Goal: Task Accomplishment & Management: Use online tool/utility

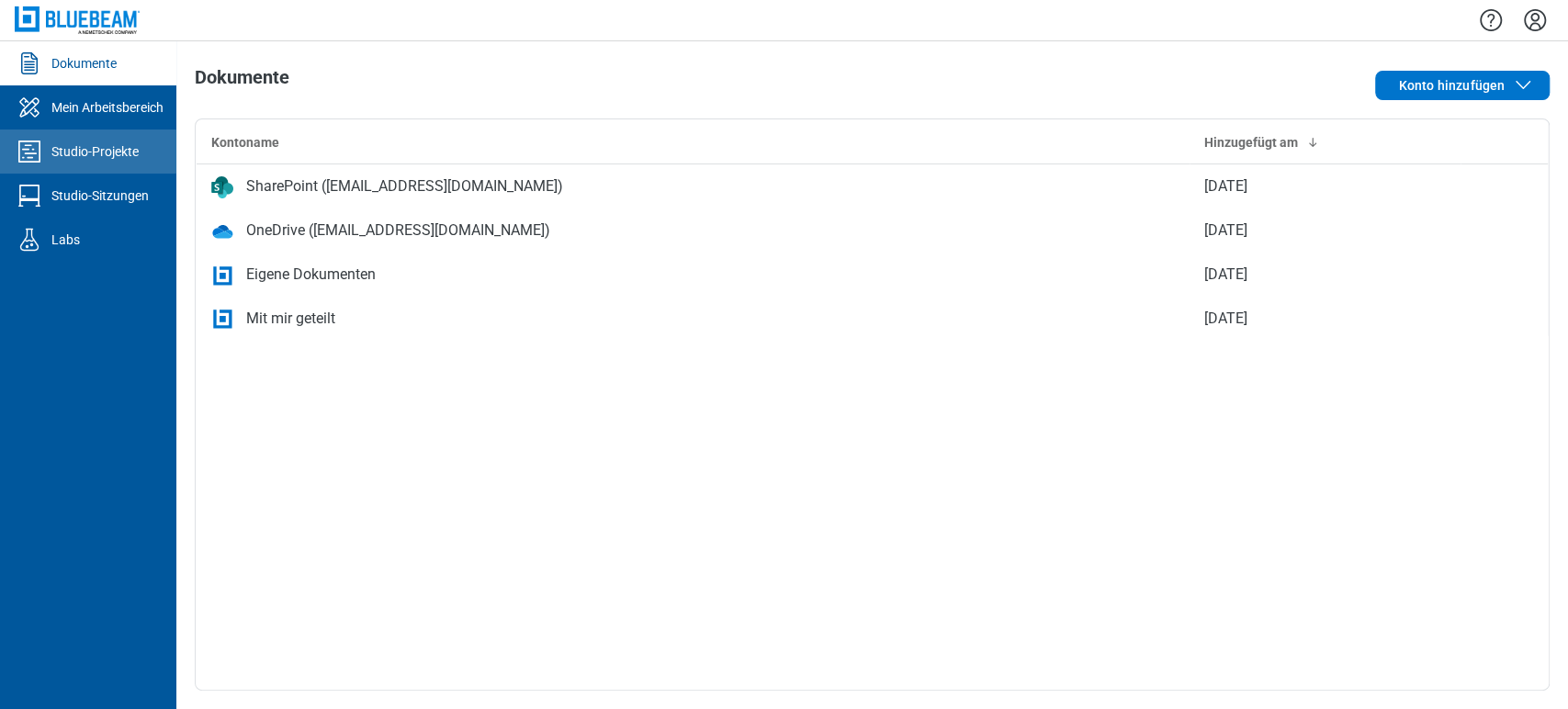
click at [161, 133] on link "Studio-Projekte" at bounding box center [88, 151] width 177 height 44
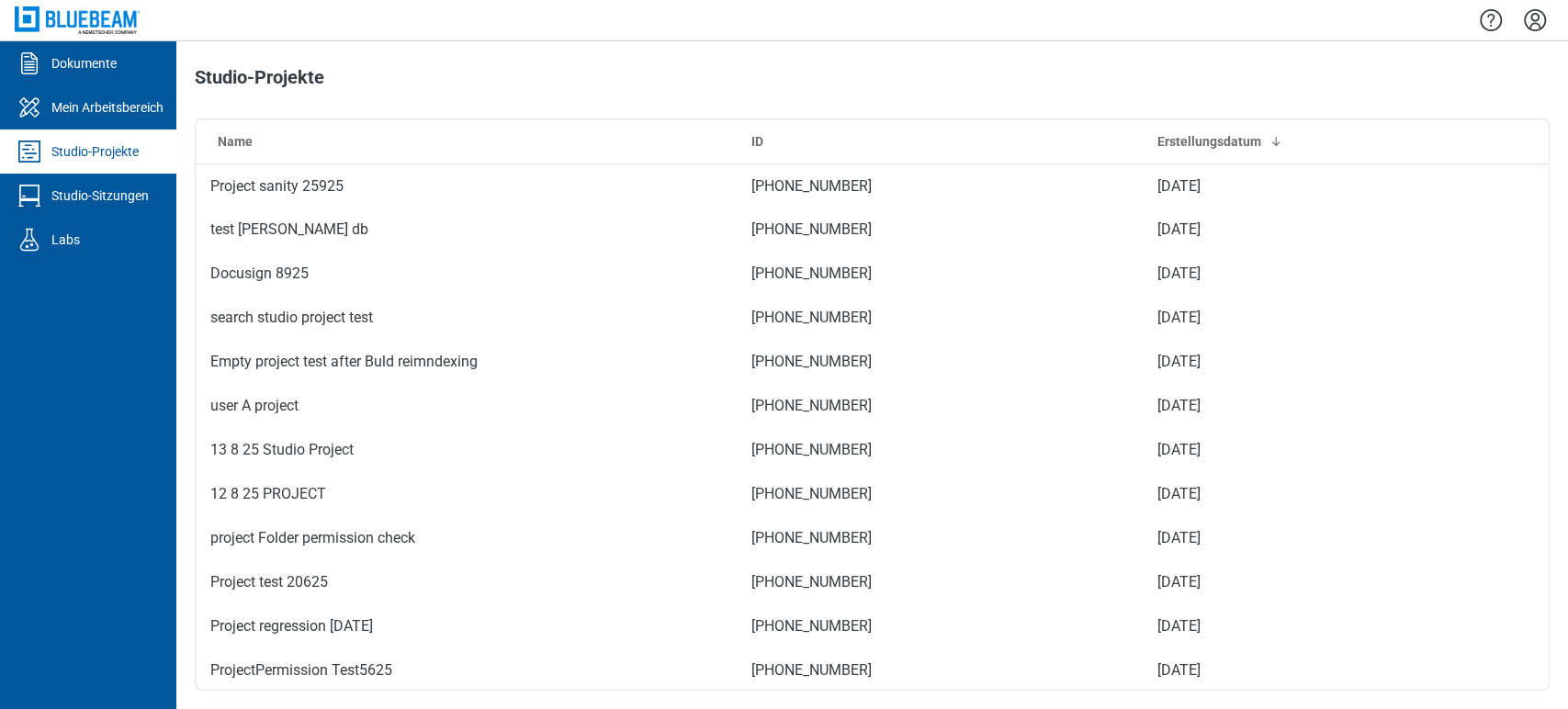
click at [108, 98] on div "Mein Arbeitsbereich" at bounding box center [107, 107] width 112 height 19
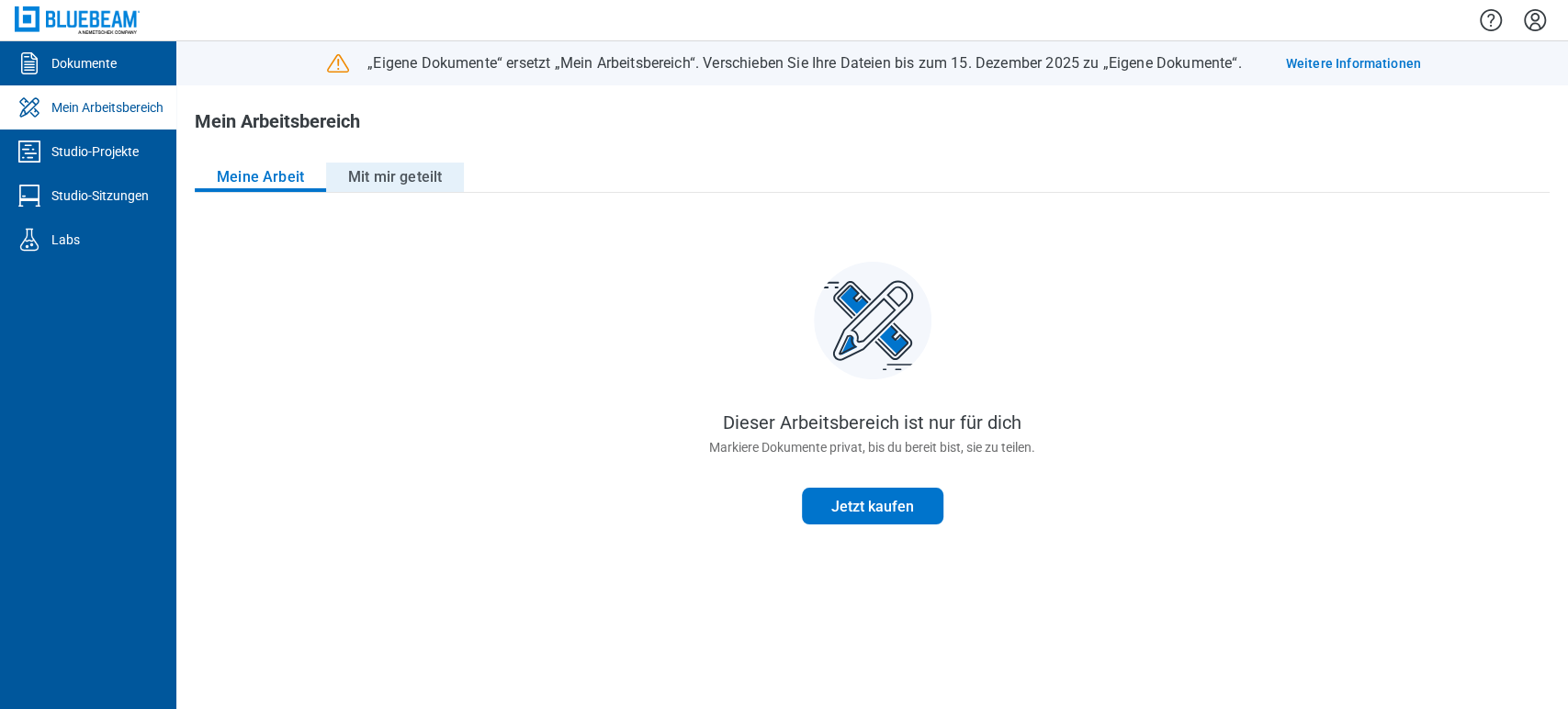
click at [353, 172] on button "Mit mir geteilt" at bounding box center [394, 177] width 137 height 29
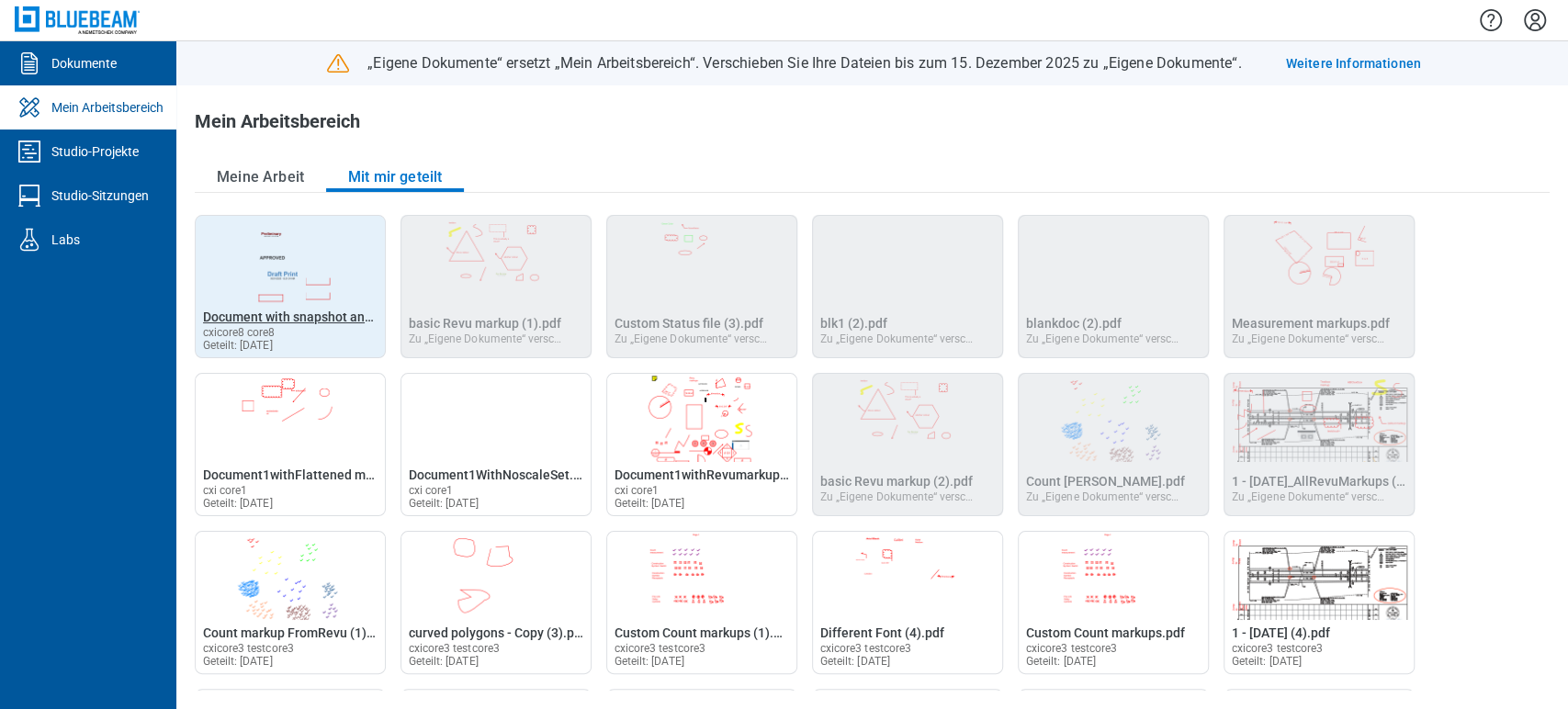
click at [290, 311] on span "Document with snapshot and stamp markup.pdf" at bounding box center [342, 317] width 278 height 15
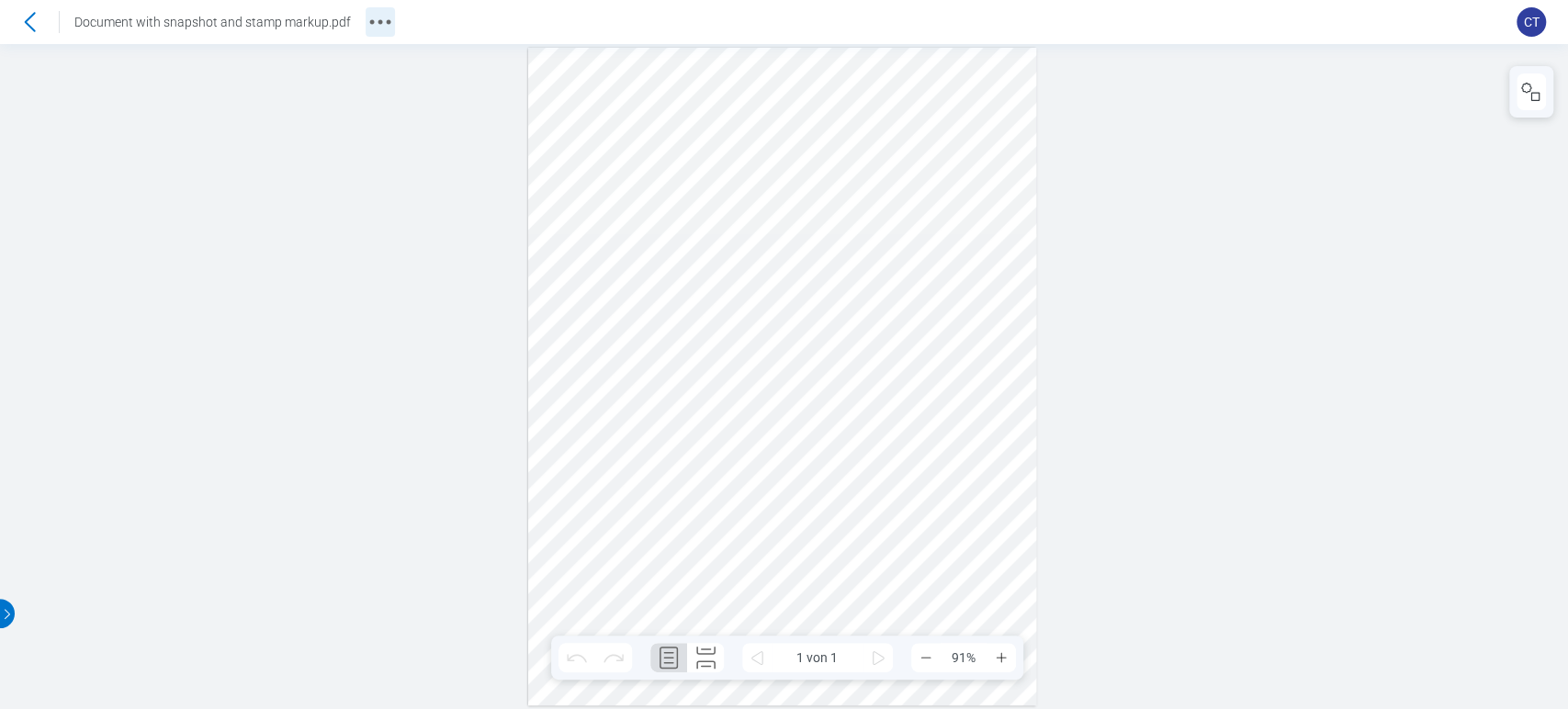
click at [379, 21] on icon "Weitere Aktionen" at bounding box center [380, 22] width 29 height 29
click at [25, 13] on icon at bounding box center [29, 22] width 29 height 29
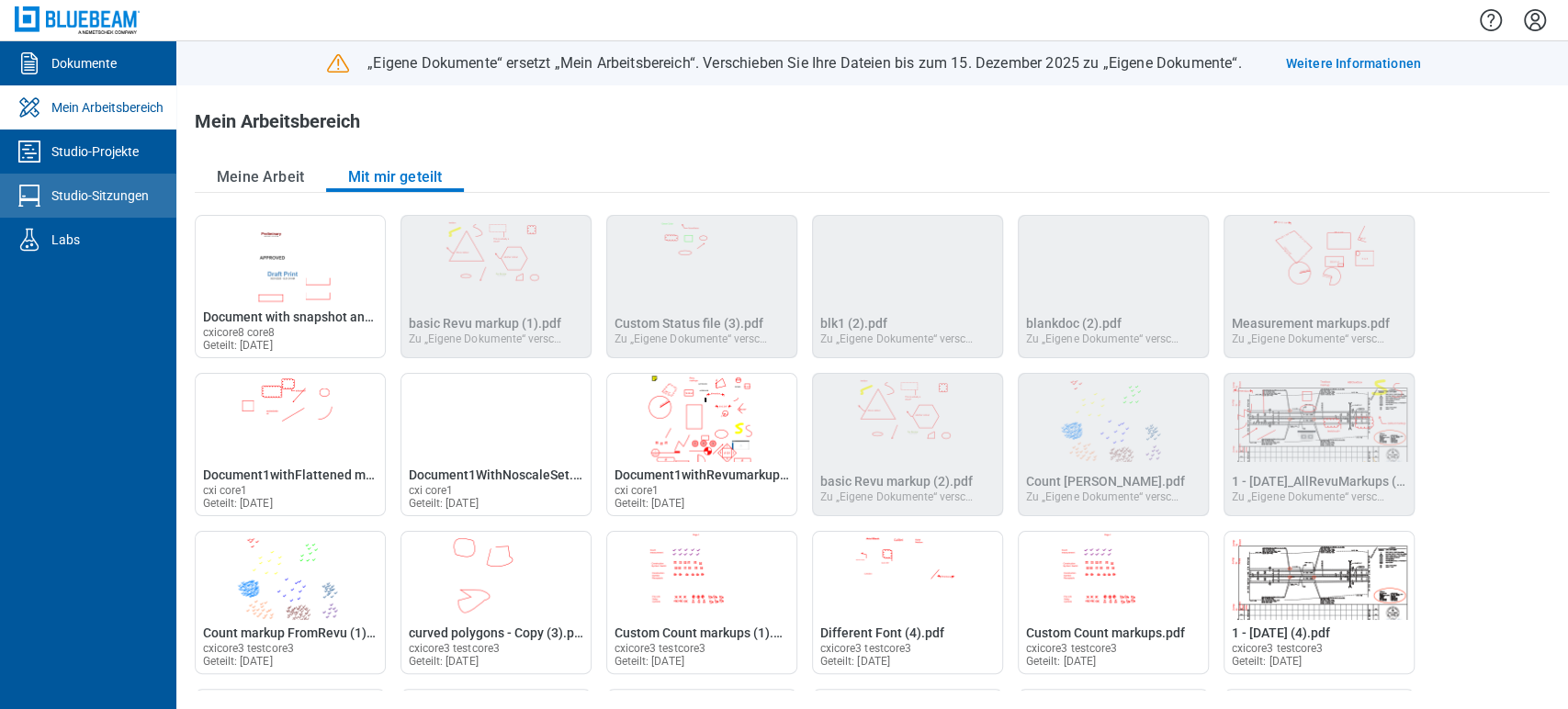
click at [81, 201] on div "Studio-Sitzungen" at bounding box center [99, 195] width 97 height 19
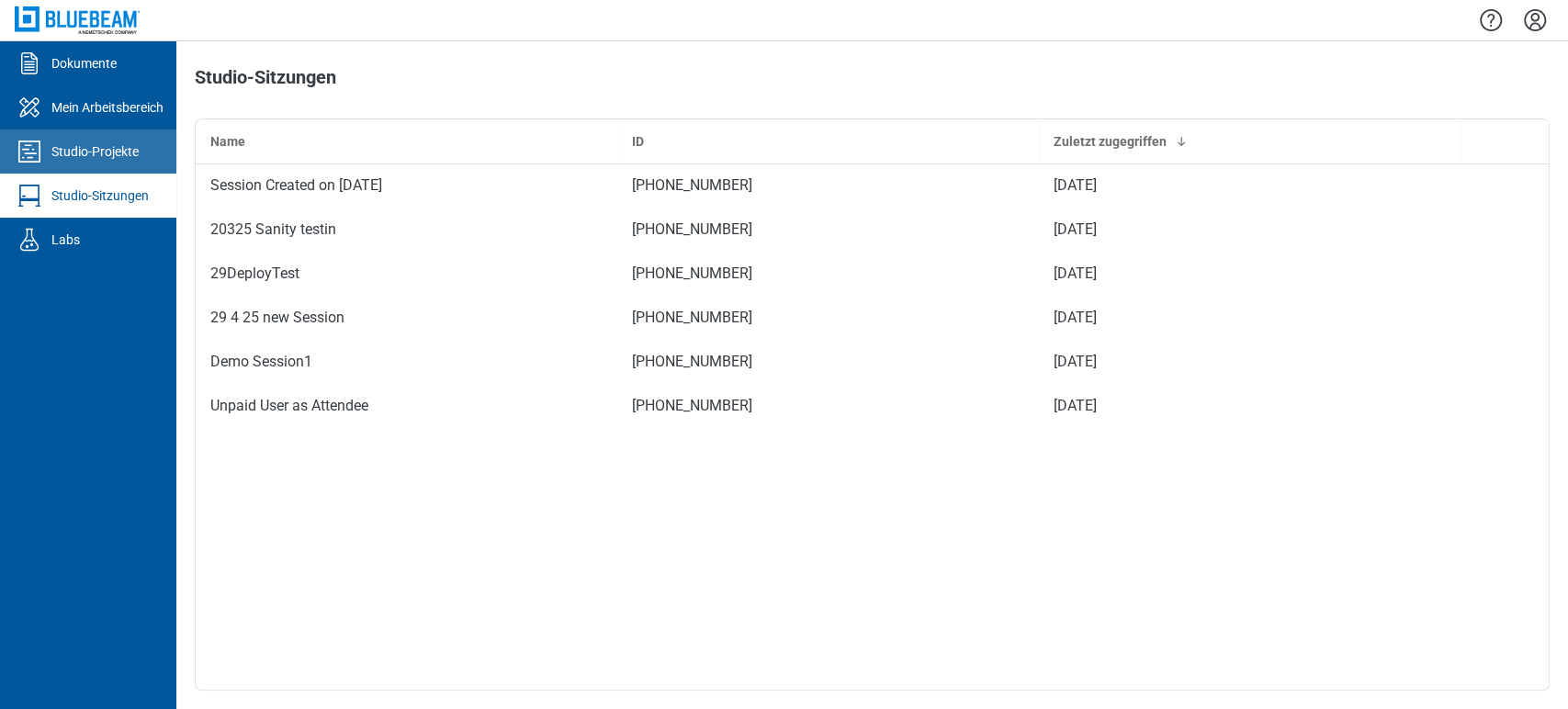
click at [75, 152] on div "Studio-Projekte" at bounding box center [94, 151] width 87 height 19
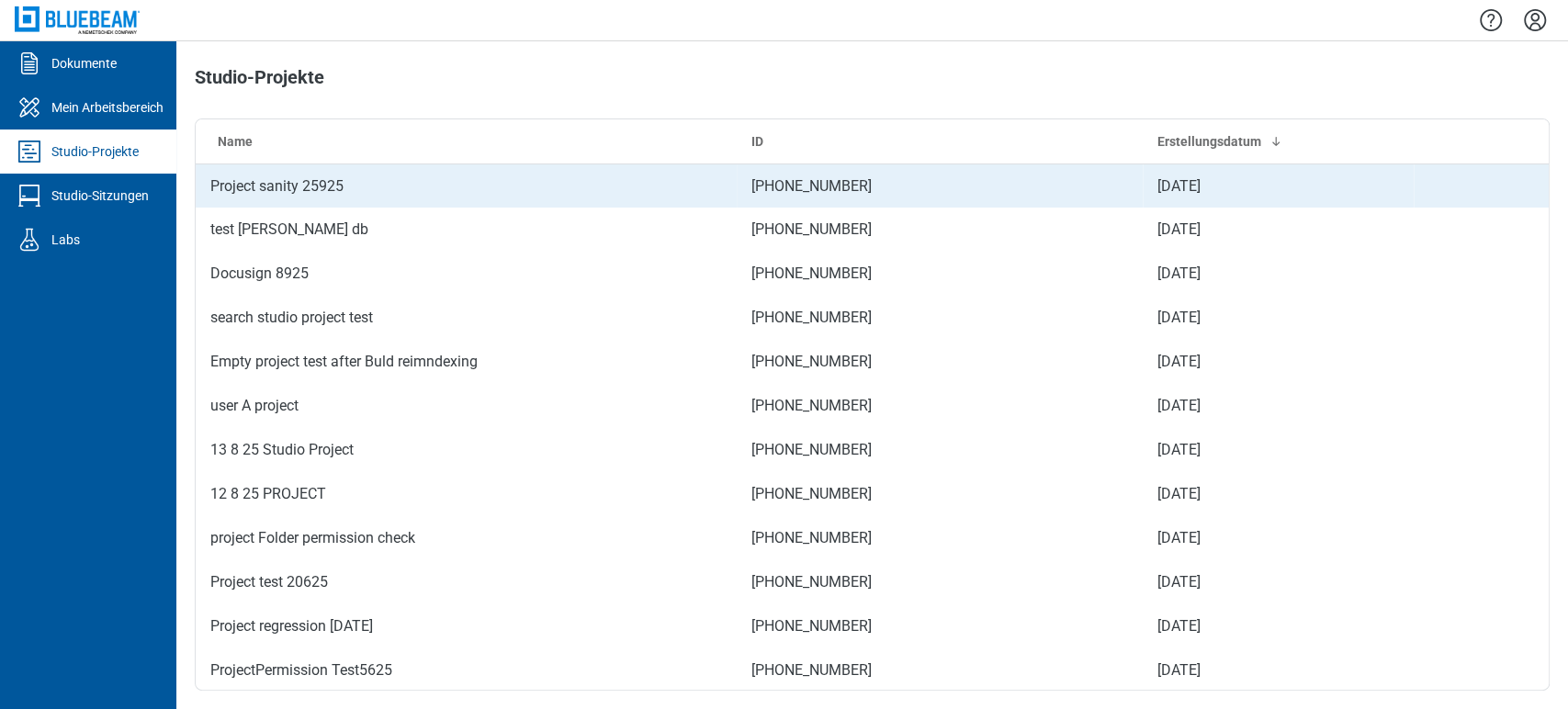
click at [244, 174] on td "Project sanity 25925" at bounding box center [466, 185] width 541 height 44
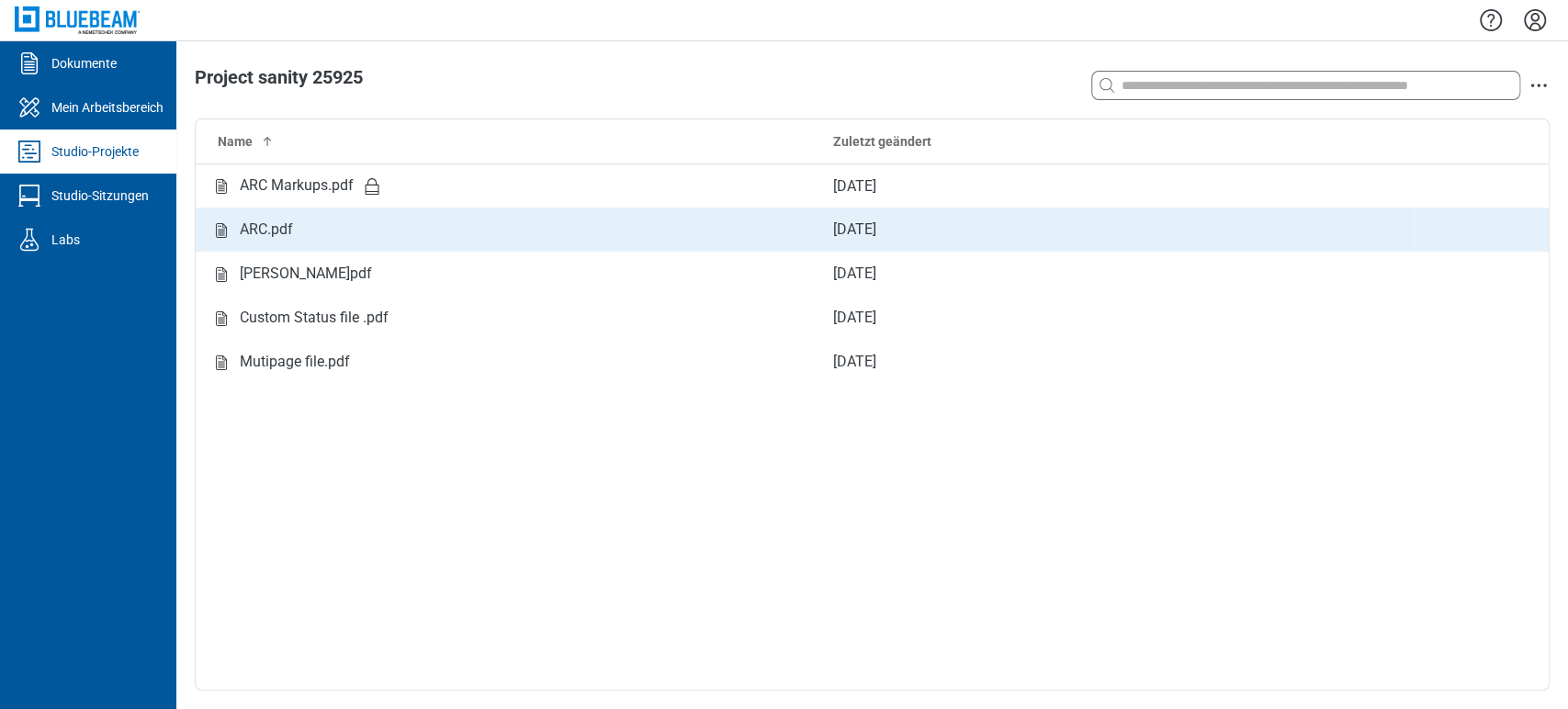
click at [290, 236] on div "ARC.pdf" at bounding box center [266, 229] width 53 height 23
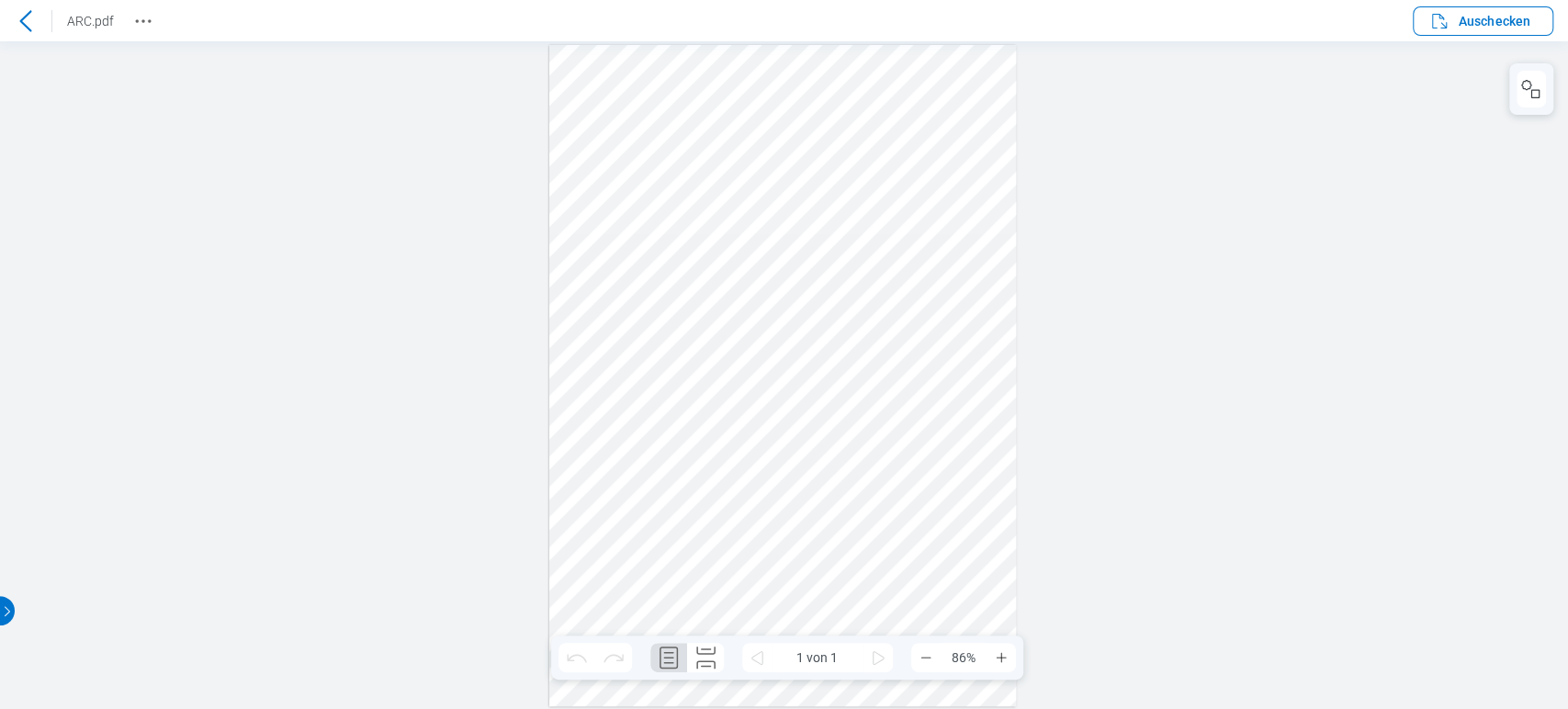
click at [25, 22] on icon at bounding box center [25, 21] width 22 height 22
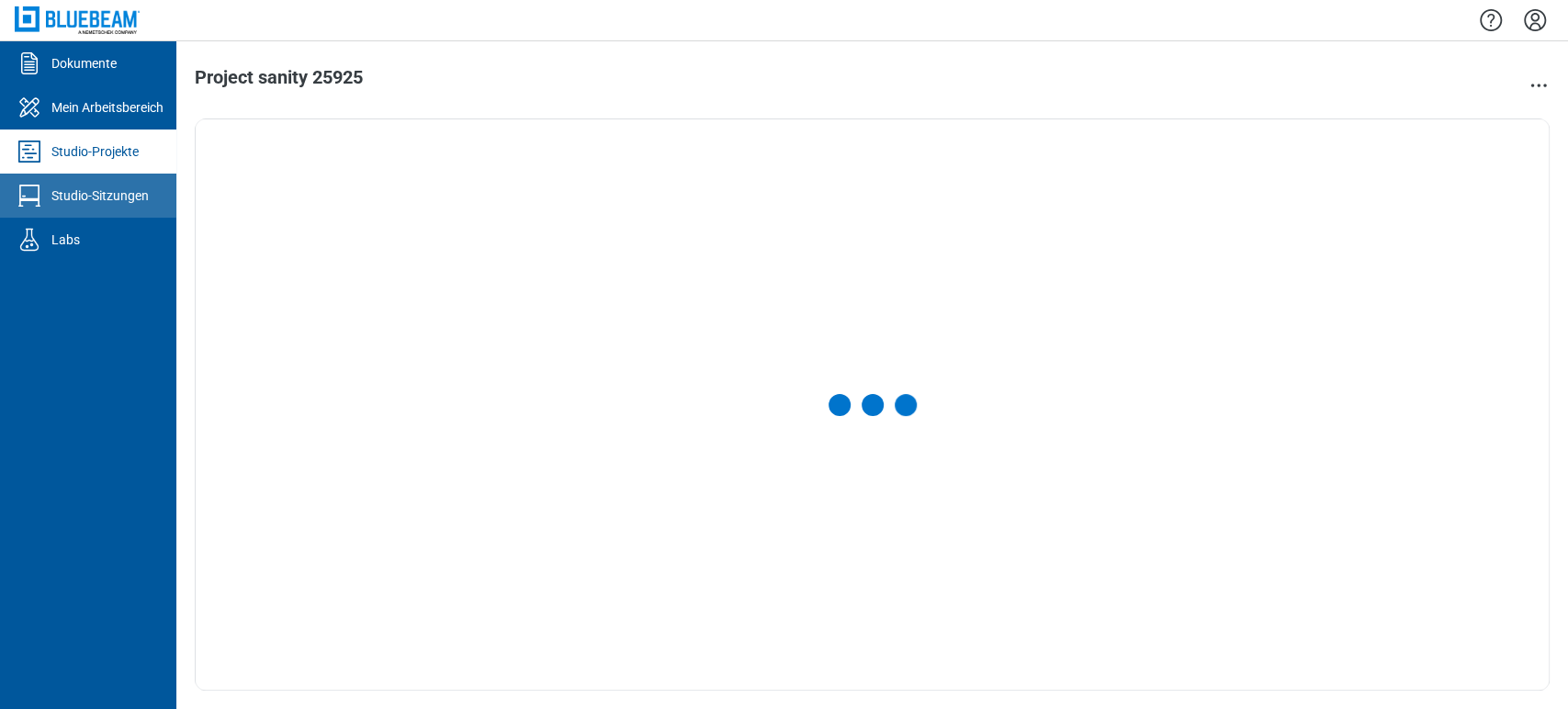
click at [79, 196] on div "Studio-Sitzungen" at bounding box center [99, 195] width 97 height 19
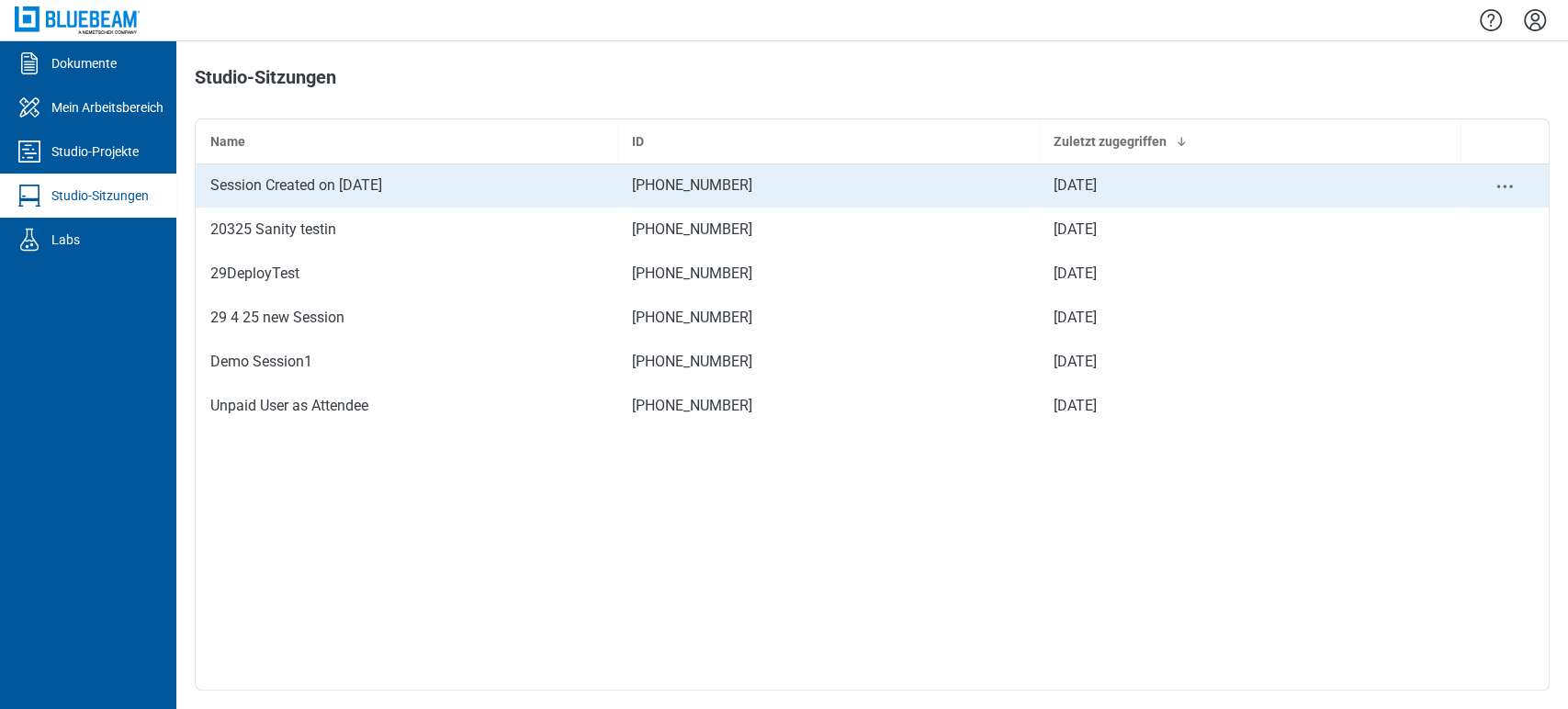
click at [315, 185] on div "Session Created on 11.6.24" at bounding box center [406, 185] width 392 height 22
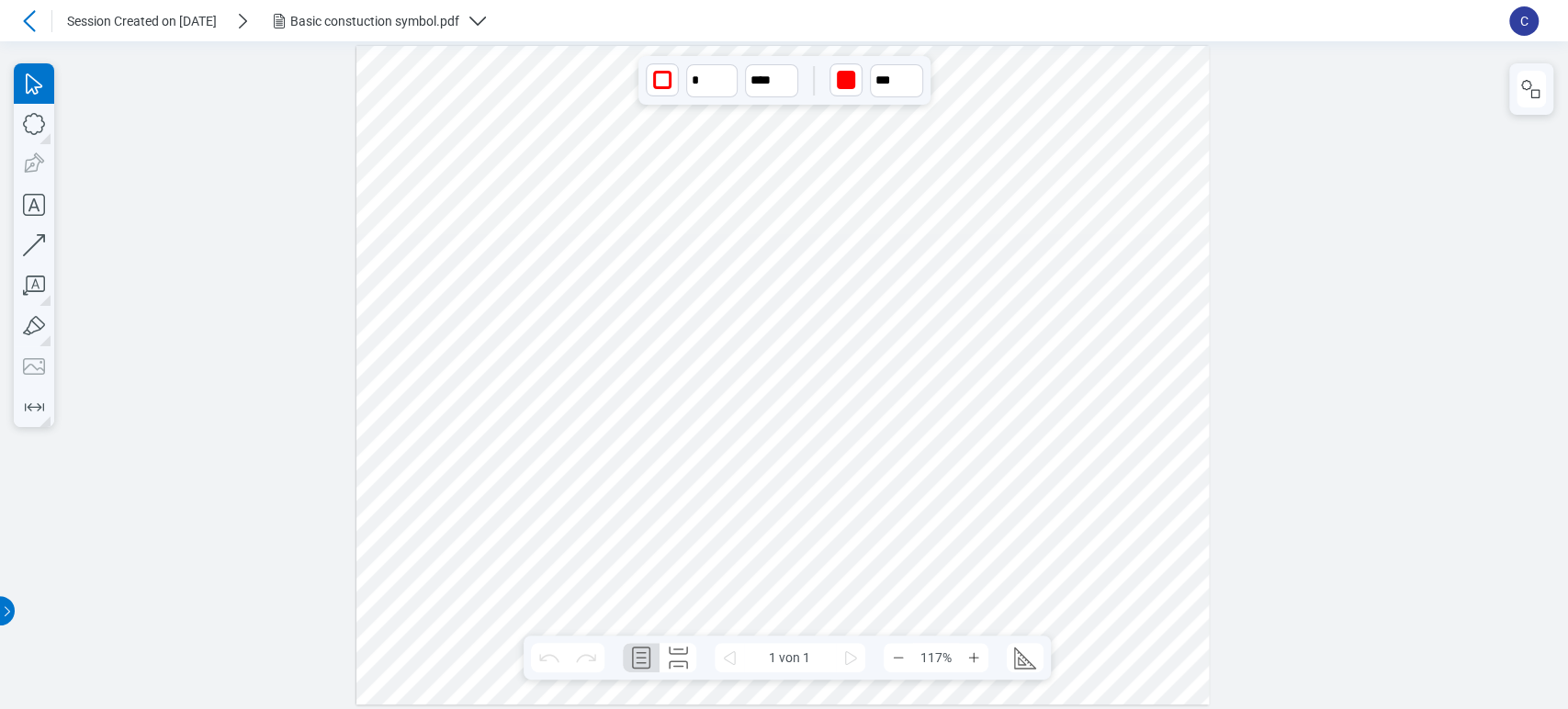
click at [448, 110] on div at bounding box center [783, 376] width 853 height 659
click at [27, 16] on icon at bounding box center [28, 21] width 12 height 22
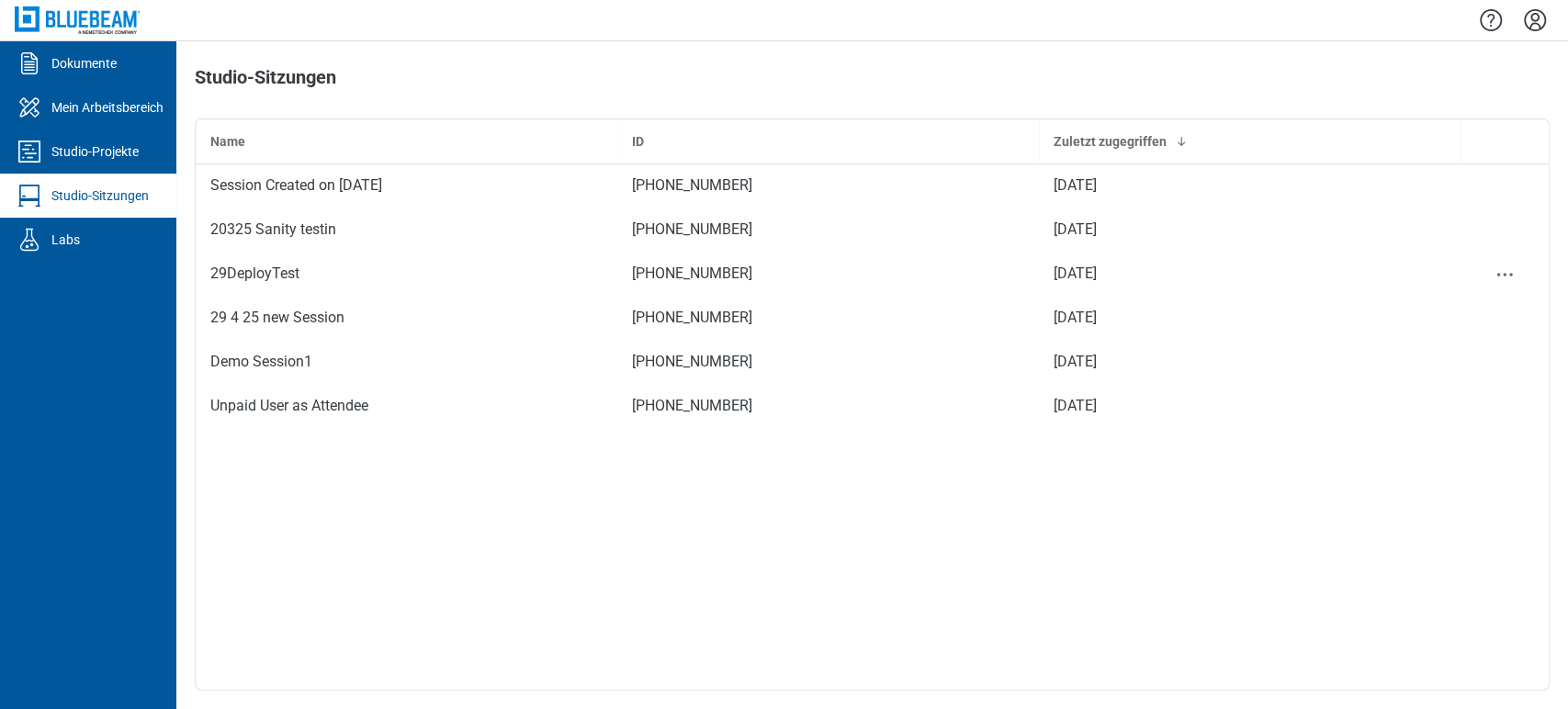
click at [278, 275] on div "29DeployTest" at bounding box center [406, 274] width 392 height 22
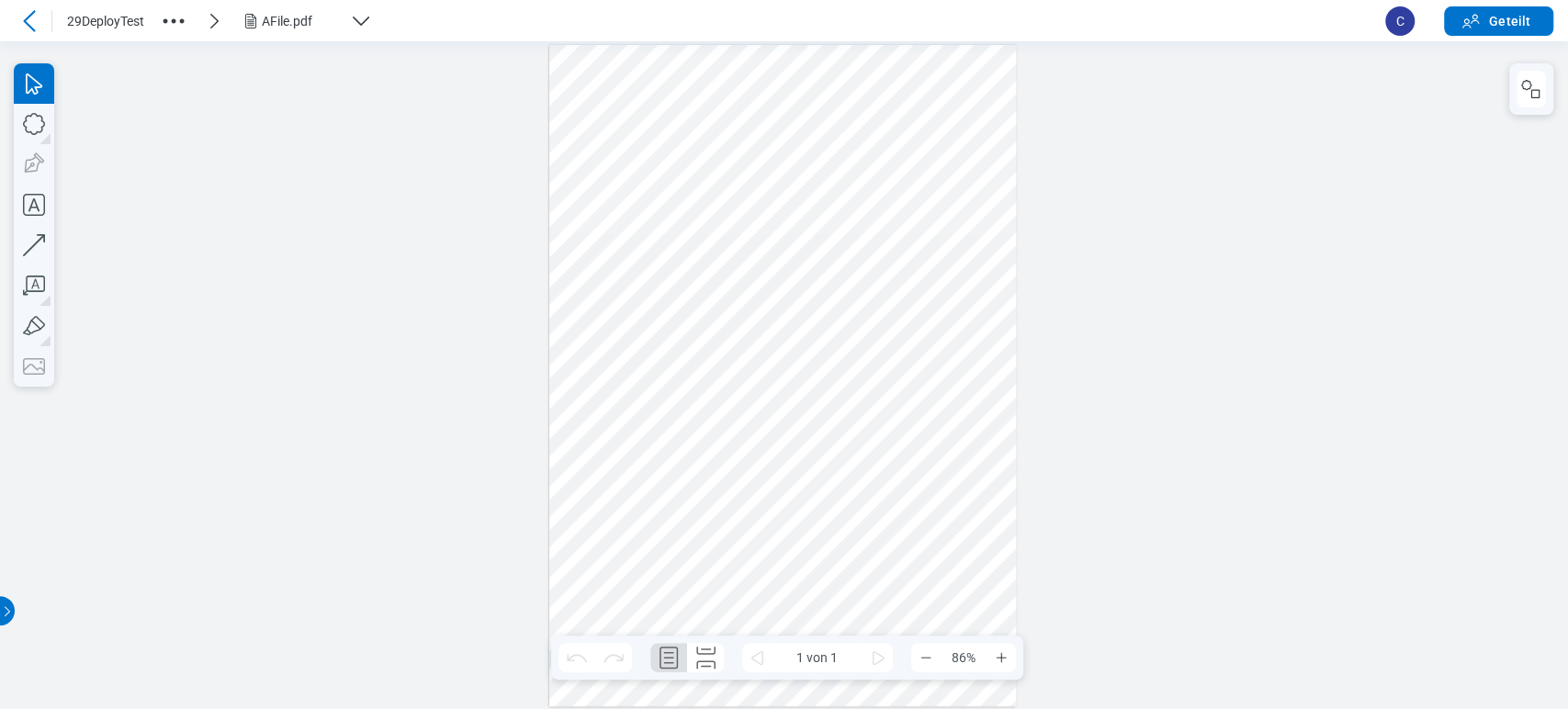
click at [39, 17] on icon at bounding box center [29, 21] width 22 height 22
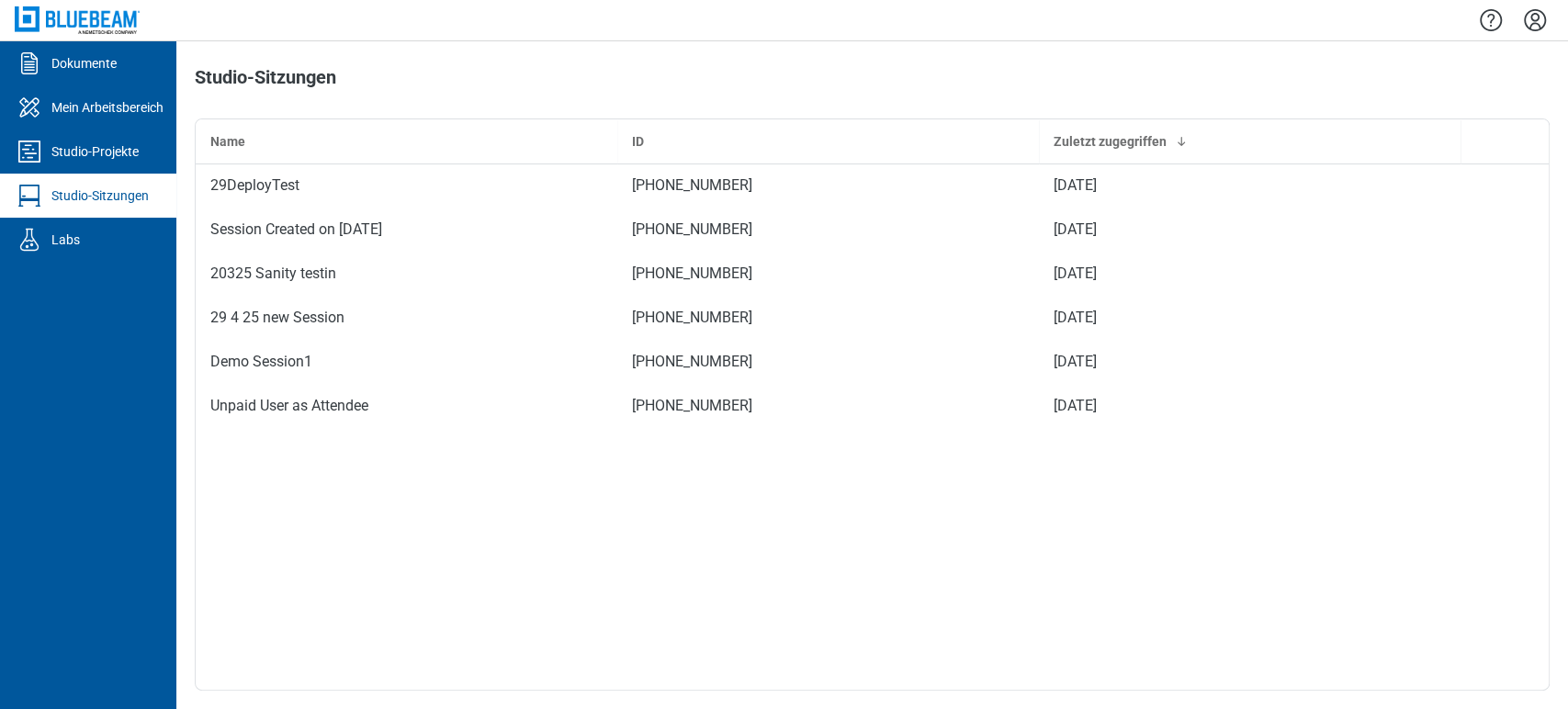
click at [1535, 34] on icon "Einstellungen" at bounding box center [1535, 21] width 29 height 29
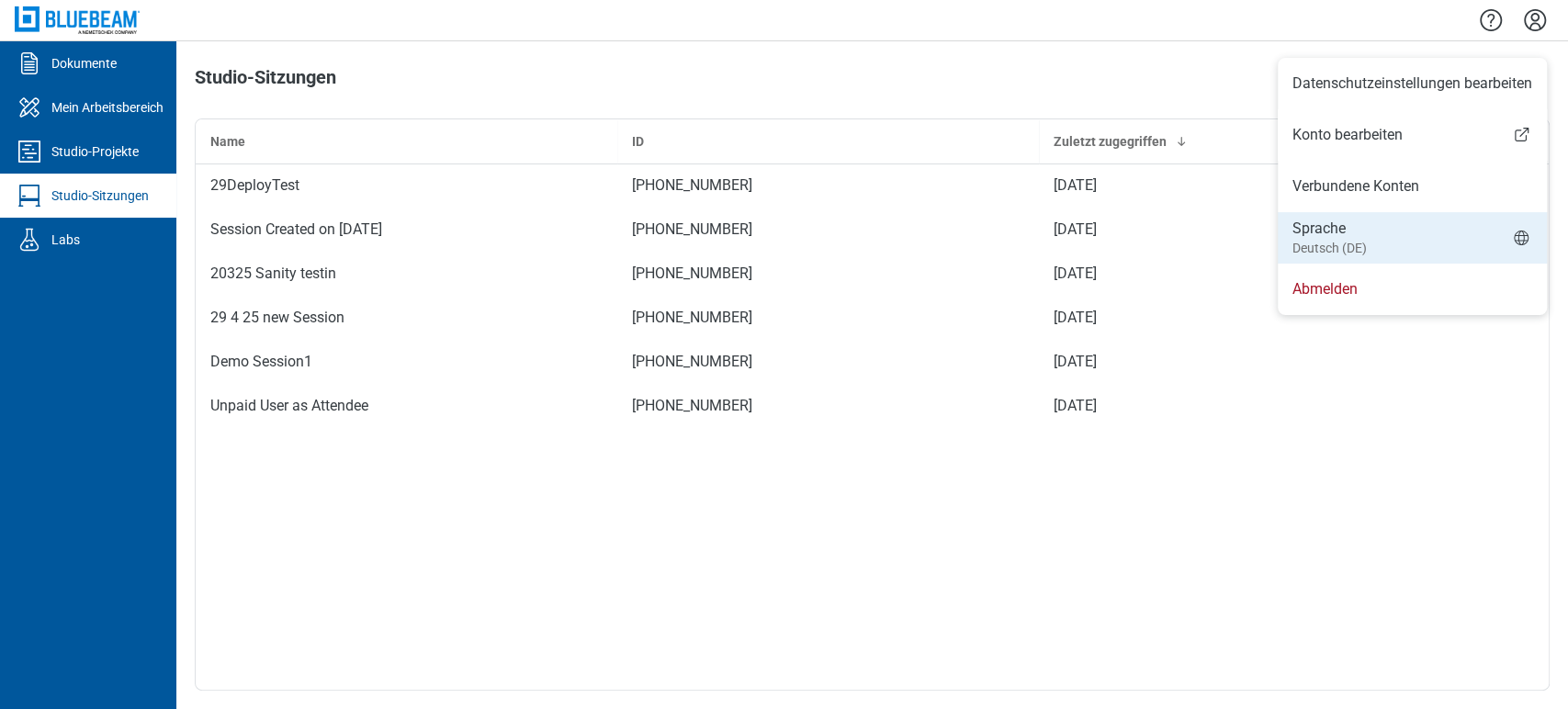
click at [1406, 225] on li "Sprache Deutsch (DE)" at bounding box center [1412, 237] width 269 height 51
select select "*****"
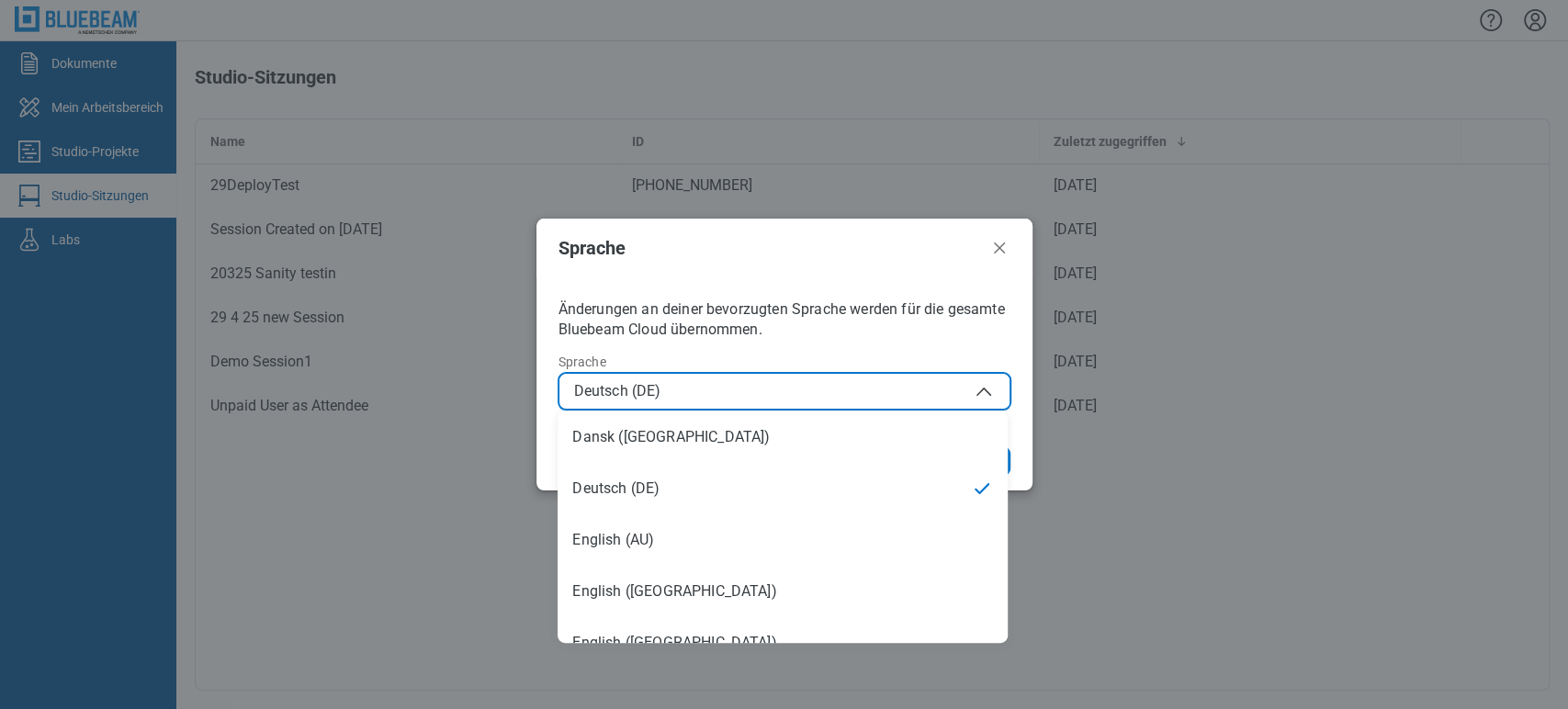
click at [986, 393] on icon "button" at bounding box center [984, 391] width 22 height 22
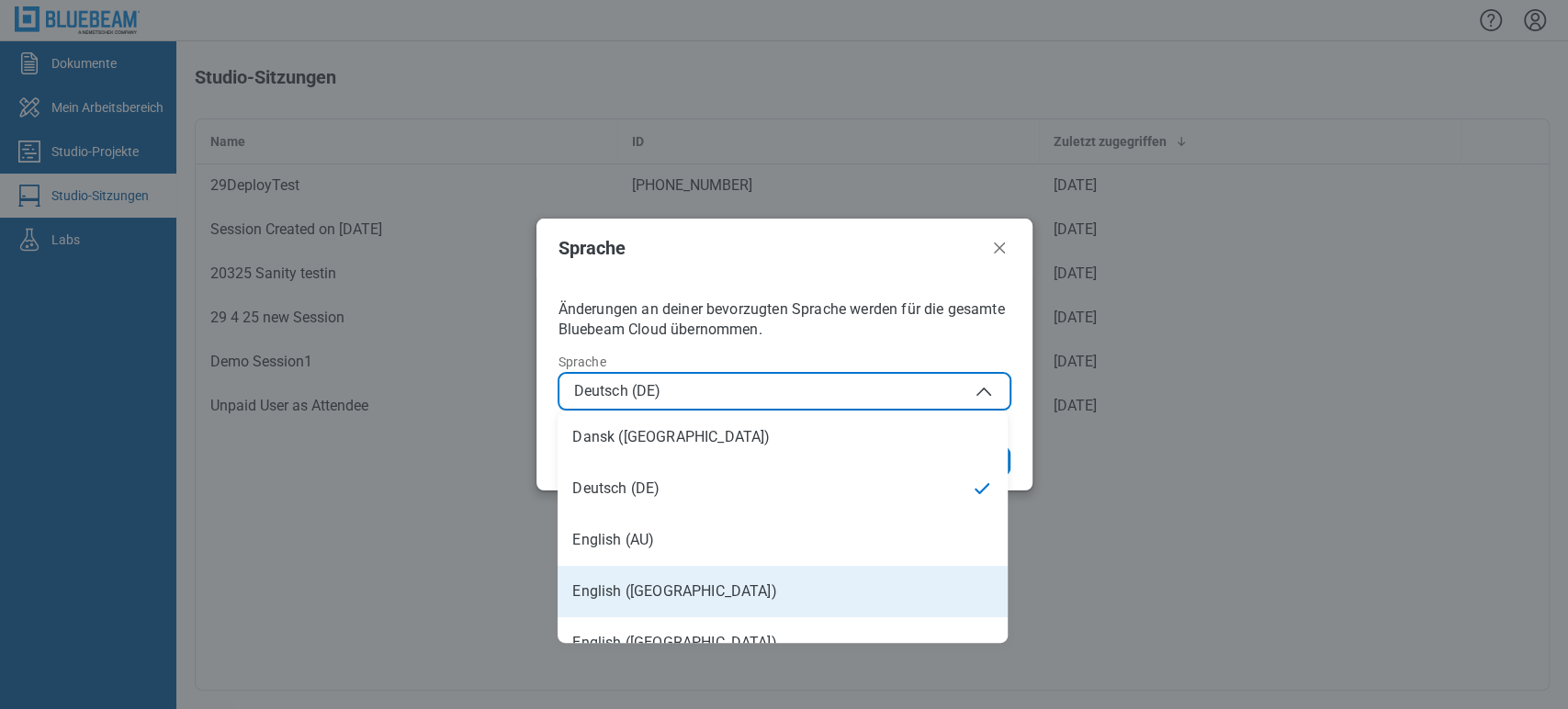
scroll to position [102, 0]
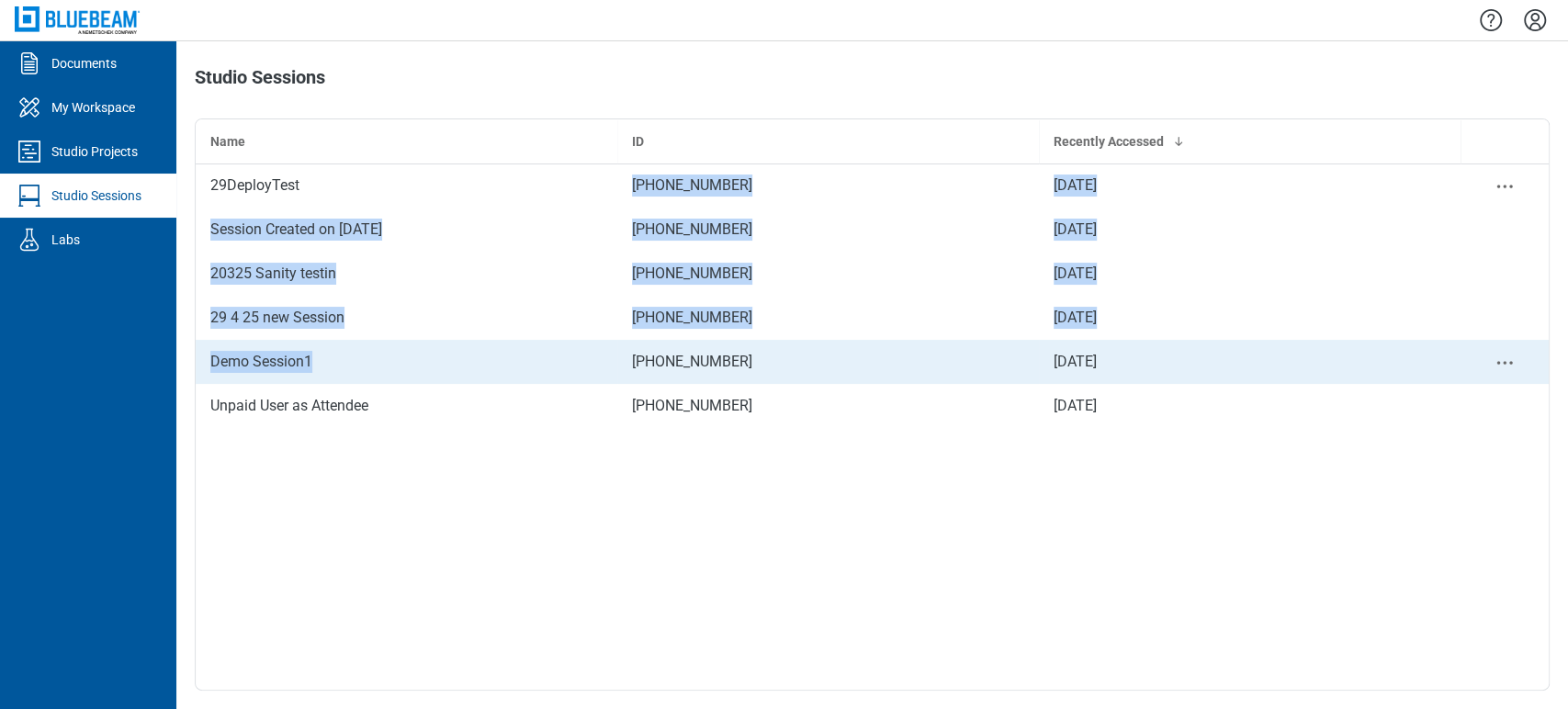
drag, startPoint x: 377, startPoint y: 172, endPoint x: 359, endPoint y: 375, distance: 203.8
click at [359, 375] on tbody "29DeployTest 533-472-694 Sep 30, 2025 Session Created on 11.6.24 712-657-267 Se…" at bounding box center [871, 296] width 1352 height 265
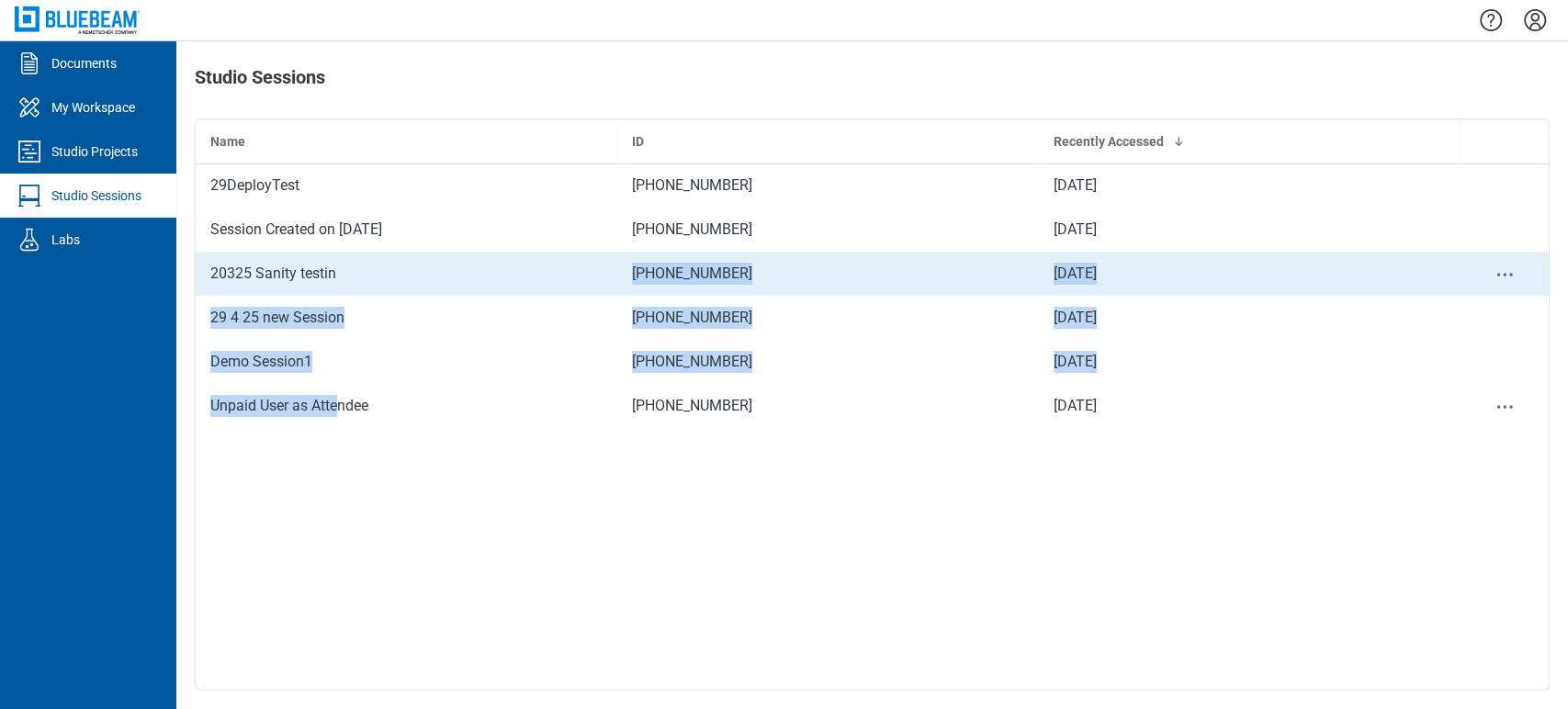
drag, startPoint x: 342, startPoint y: 402, endPoint x: 442, endPoint y: 259, distance: 174.5
click at [442, 259] on tbody "29DeployTest 533-472-694 Sep 30, 2025 Session Created on 11.6.24 712-657-267 Se…" at bounding box center [871, 296] width 1352 height 265
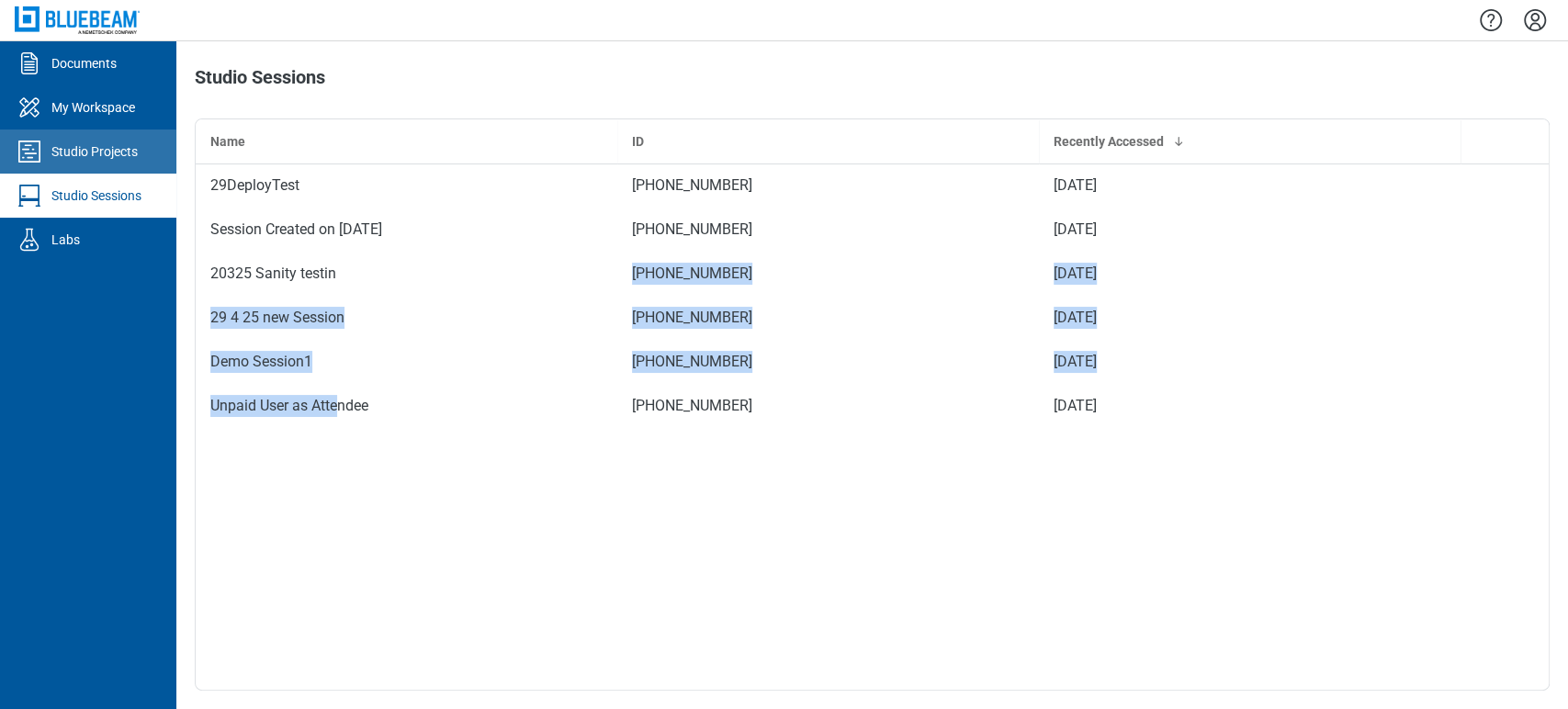
click at [71, 145] on div "Studio Projects" at bounding box center [94, 151] width 86 height 19
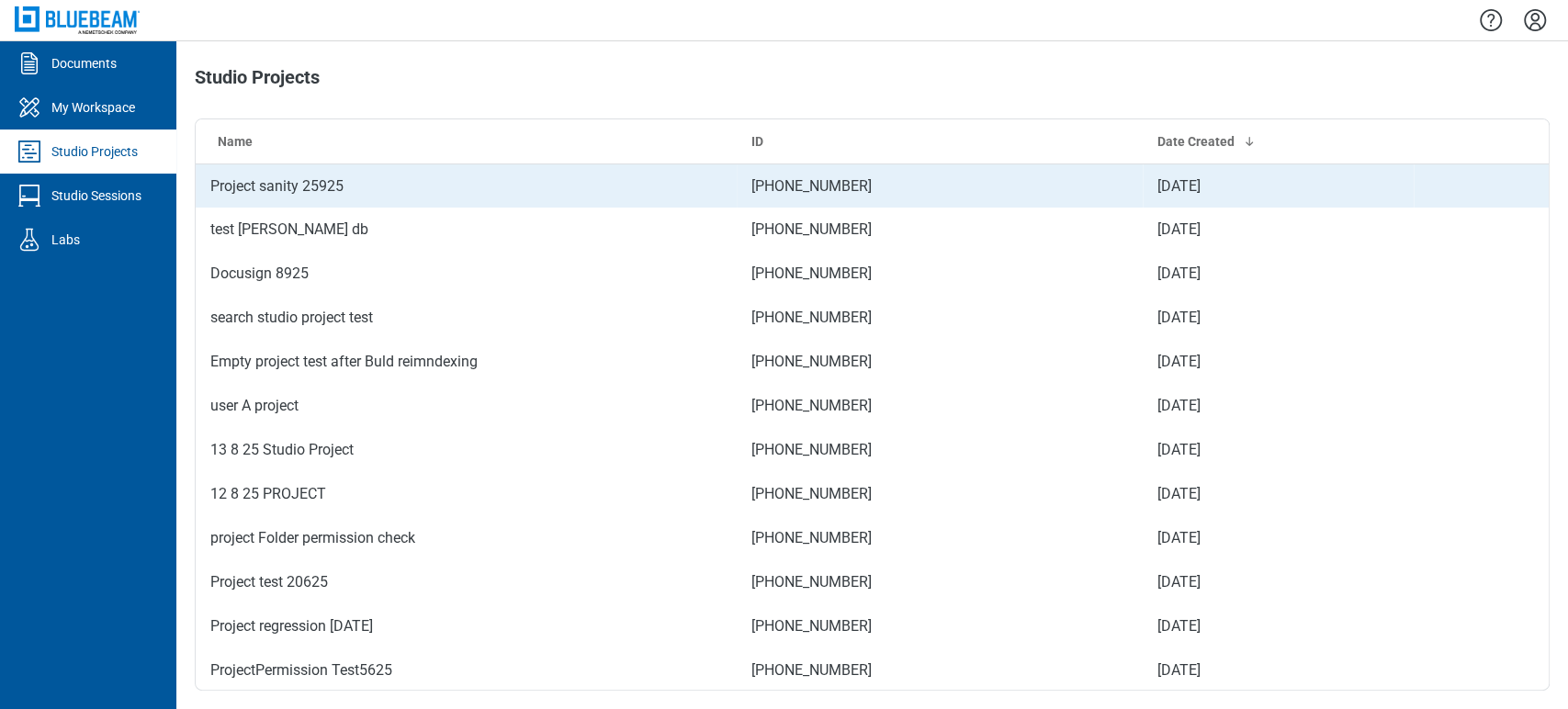
click at [464, 203] on td "Project sanity 25925" at bounding box center [466, 185] width 541 height 44
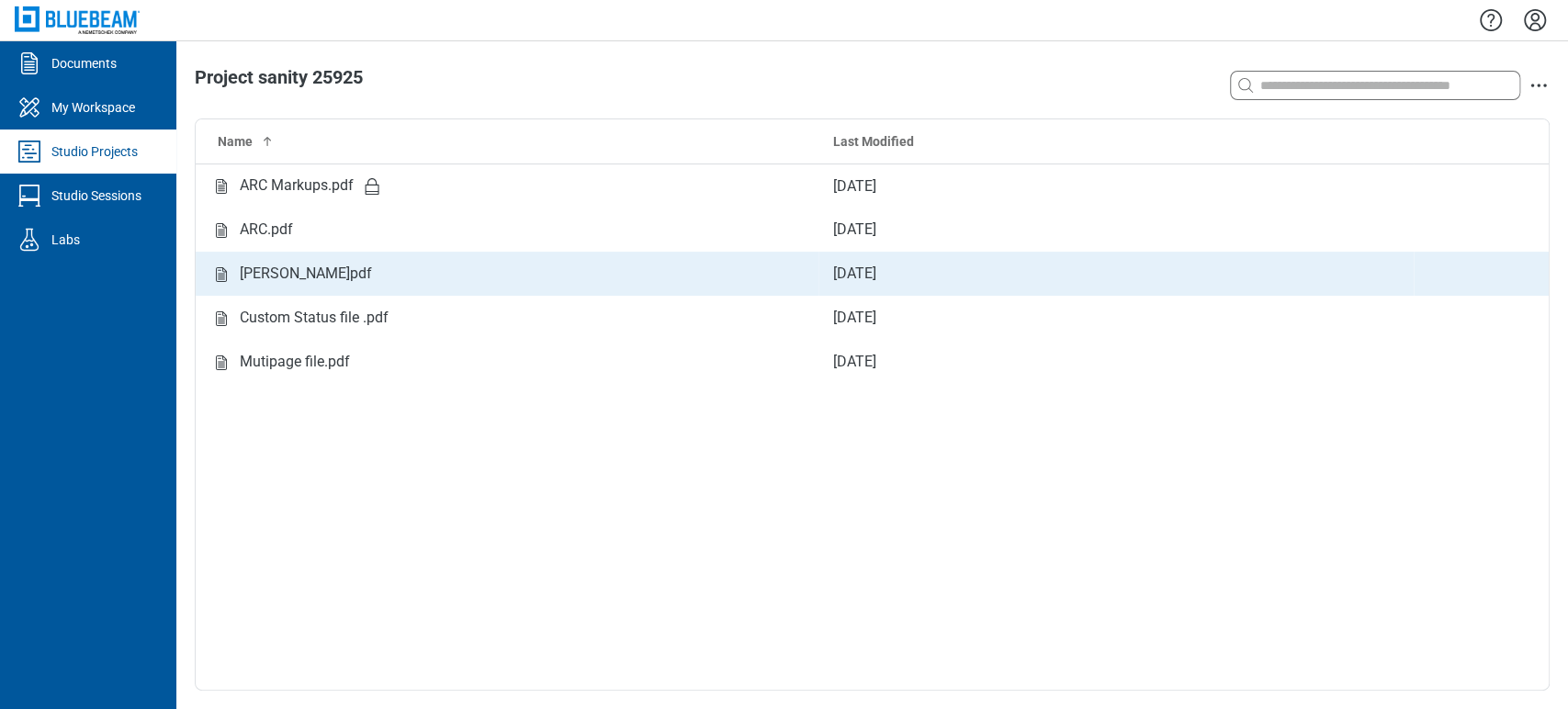
click at [250, 272] on div "B L A N K.pdf" at bounding box center [305, 274] width 132 height 23
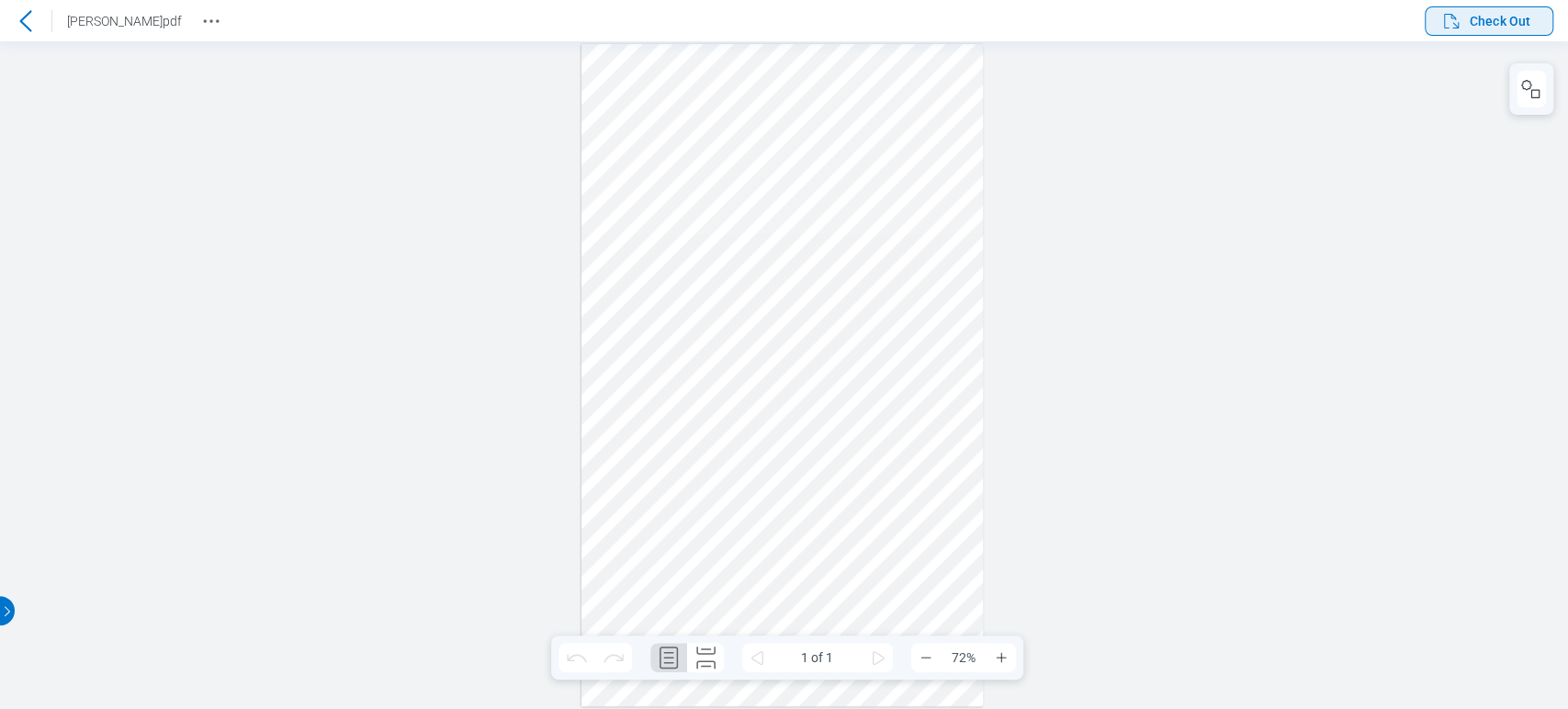
click at [1504, 24] on span "Check Out" at bounding box center [1499, 21] width 61 height 19
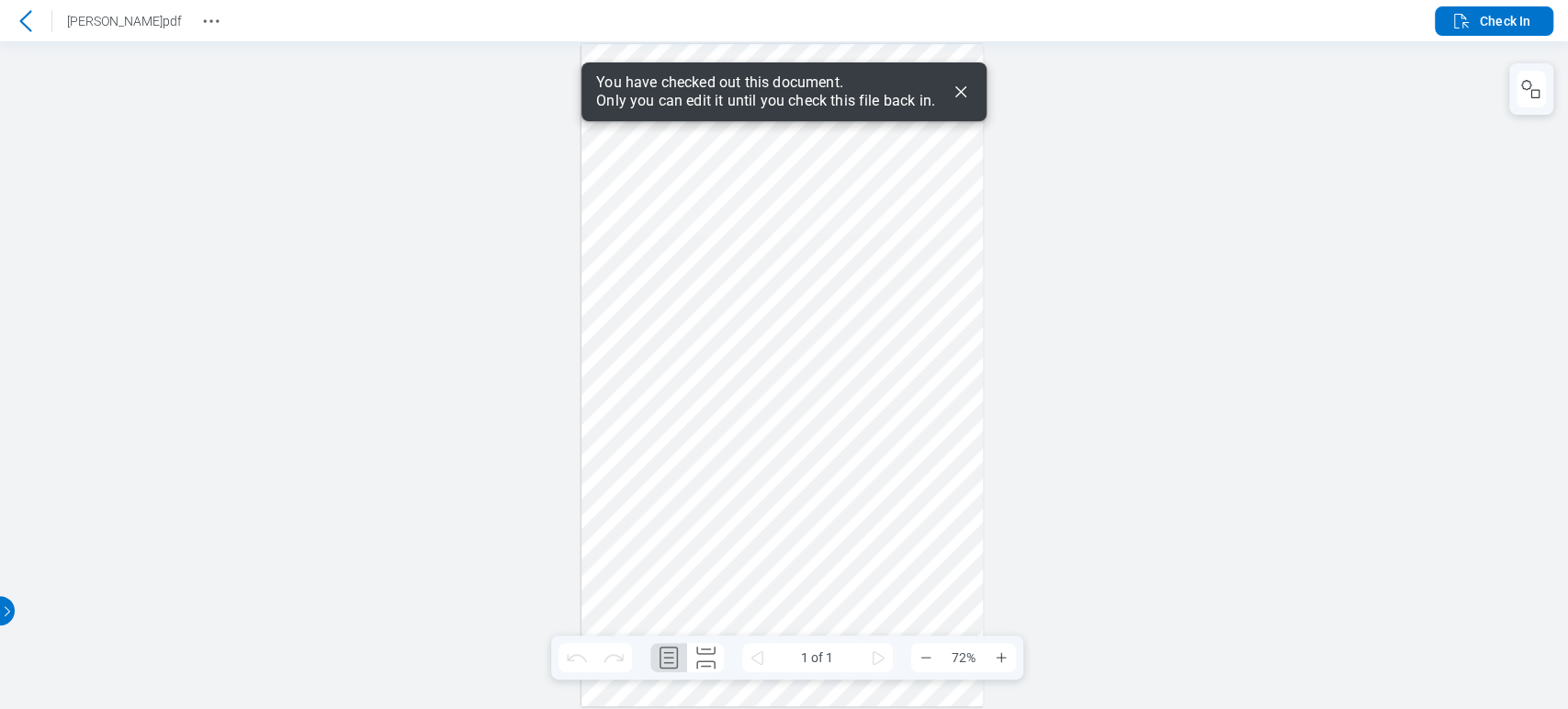
click at [962, 81] on icon "Dismiss" at bounding box center [960, 91] width 22 height 22
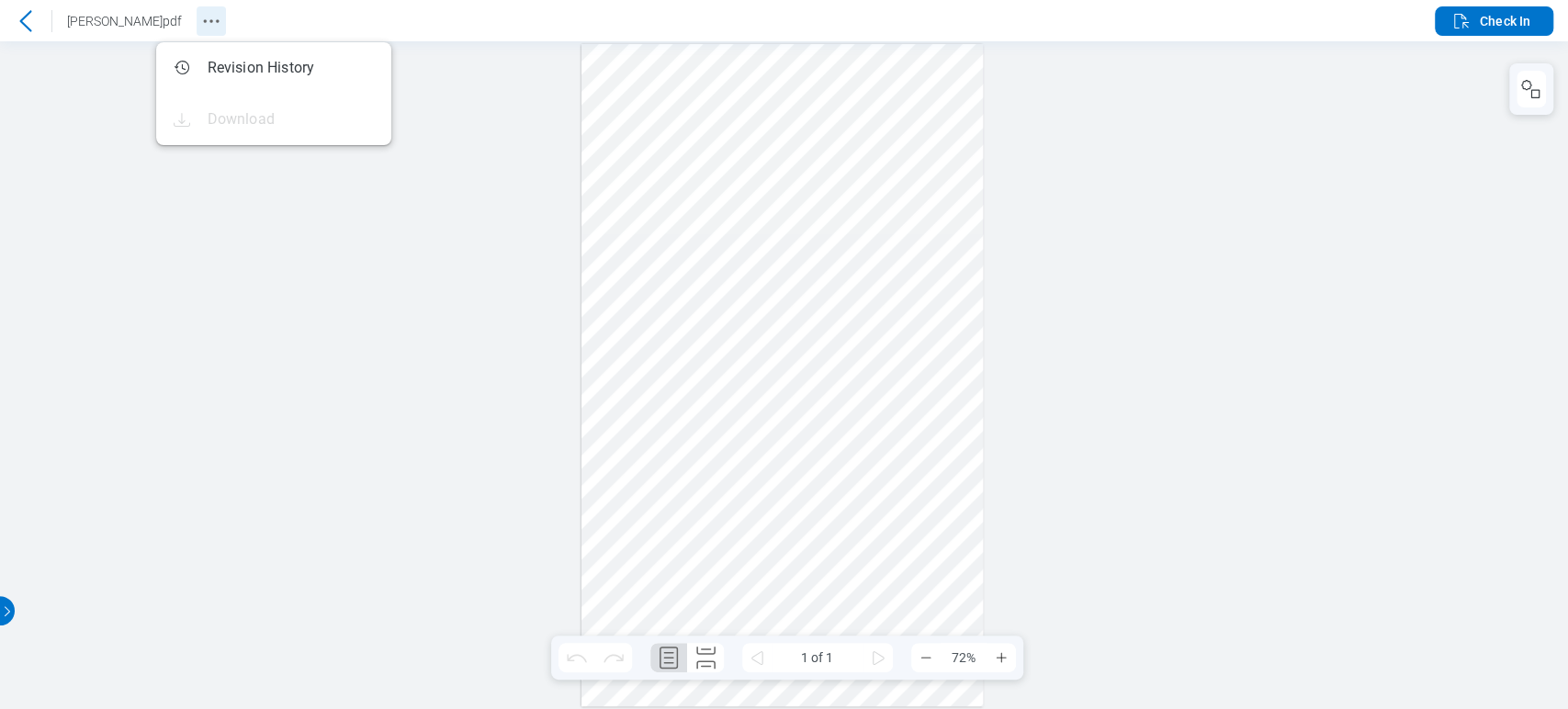
click at [200, 20] on icon "Revision History" at bounding box center [211, 21] width 22 height 22
click at [22, 18] on icon at bounding box center [25, 21] width 22 height 22
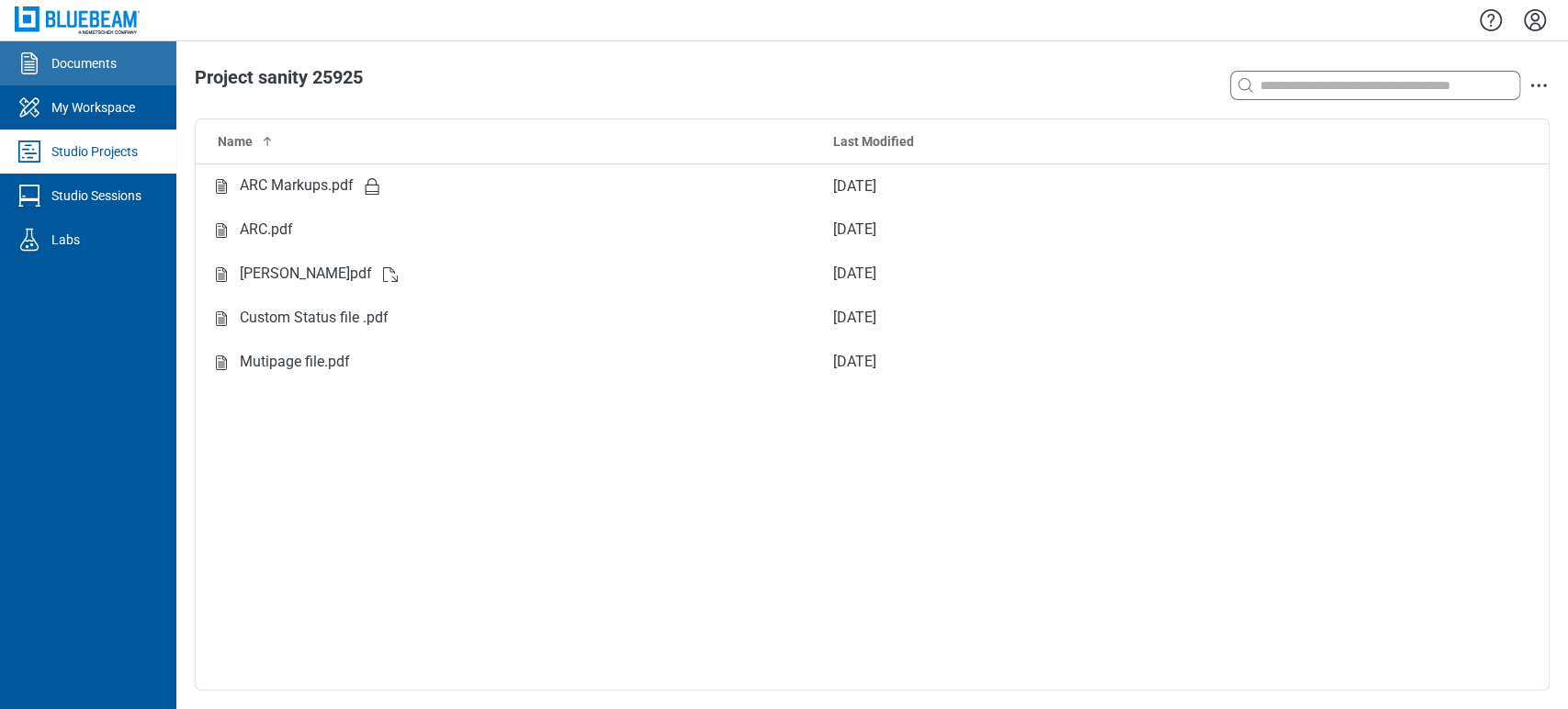
click at [131, 72] on link "Documents" at bounding box center [88, 63] width 177 height 44
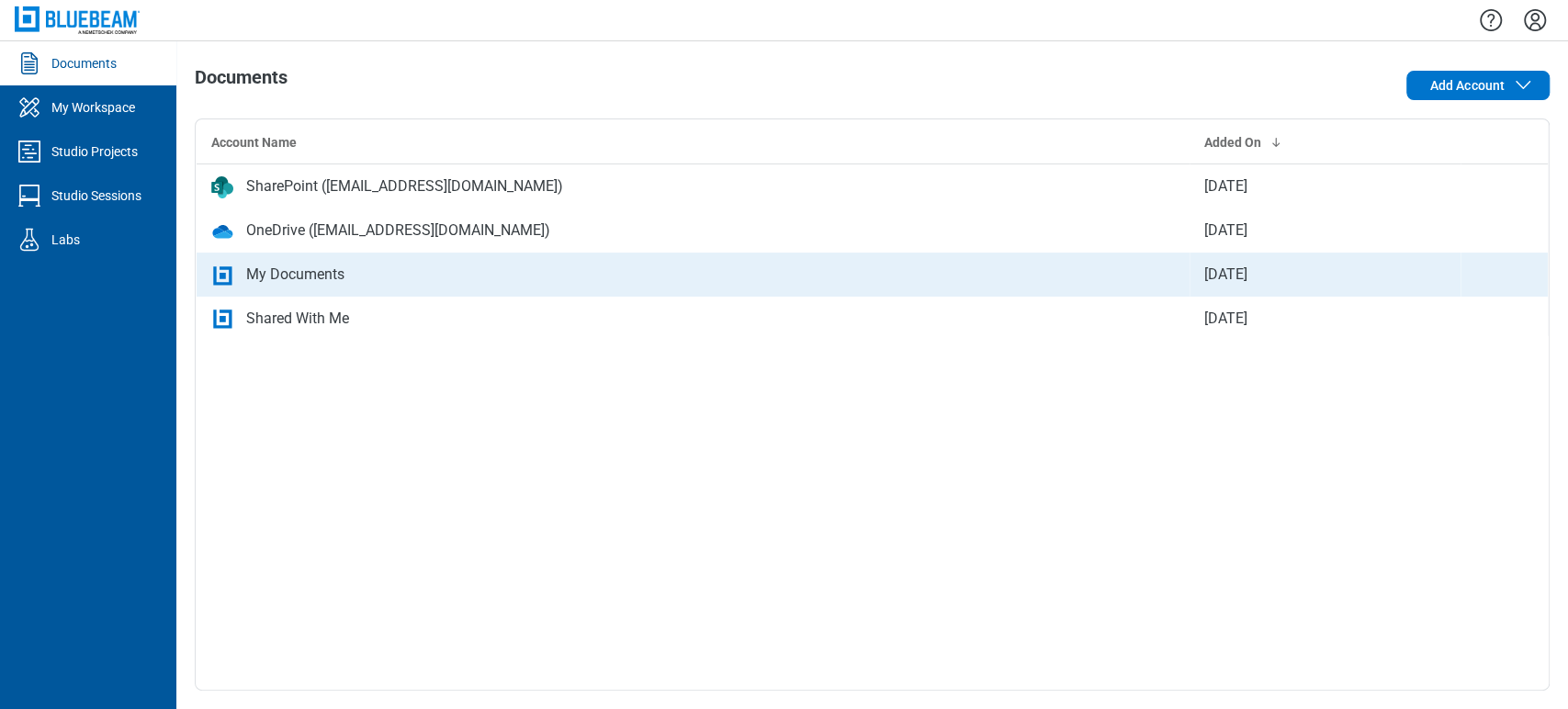
click at [272, 277] on div "My Documents" at bounding box center [295, 275] width 98 height 22
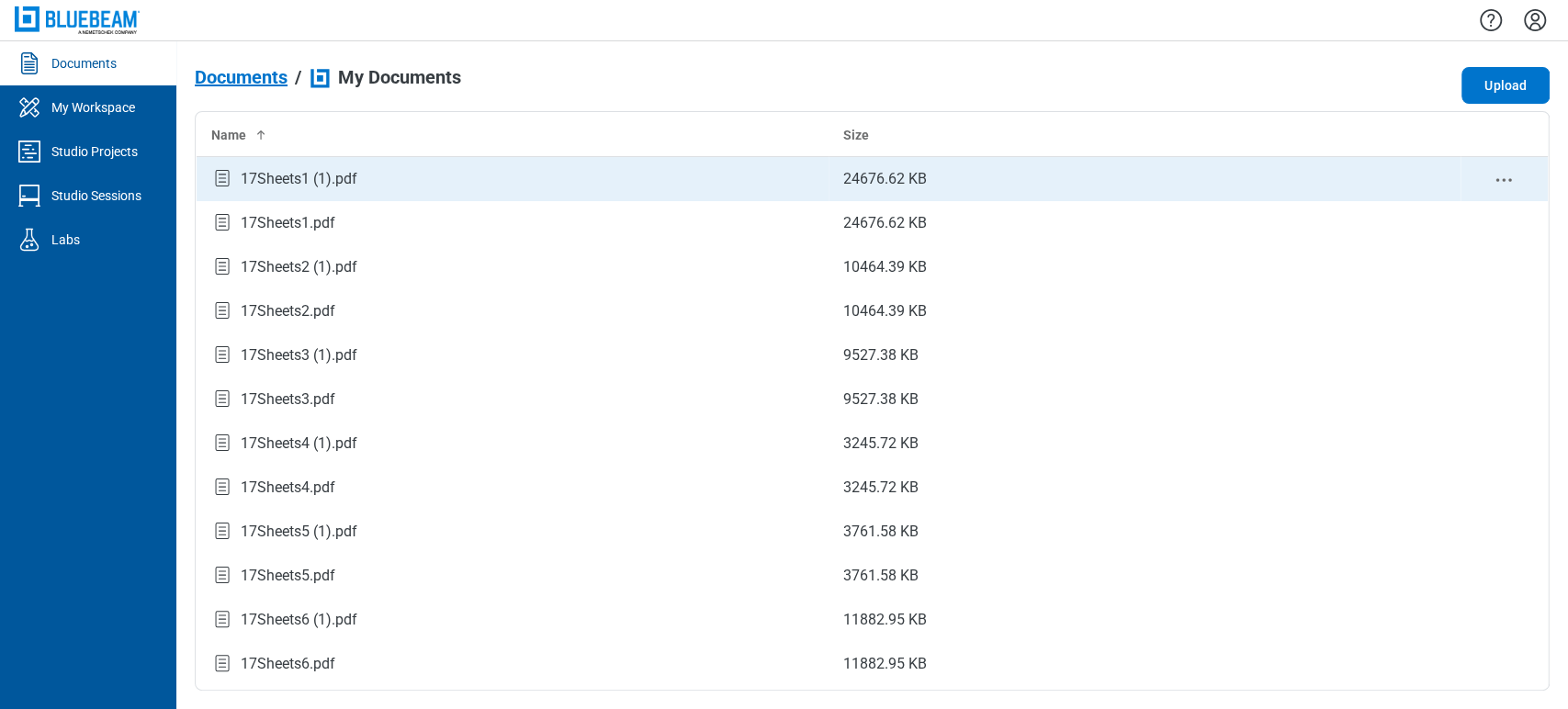
click at [274, 166] on td "17Sheets1 (1).pdf" at bounding box center [512, 178] width 632 height 44
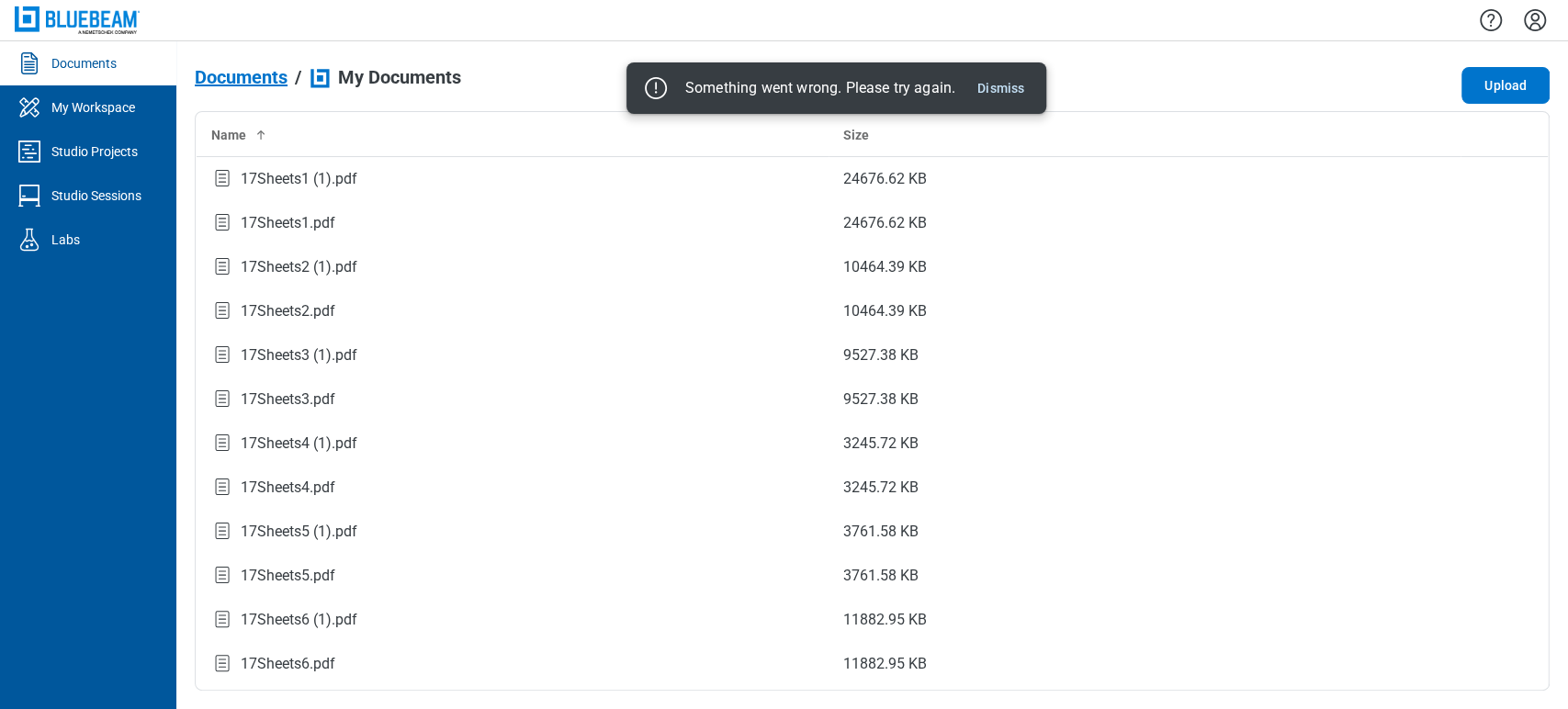
scroll to position [568, 0]
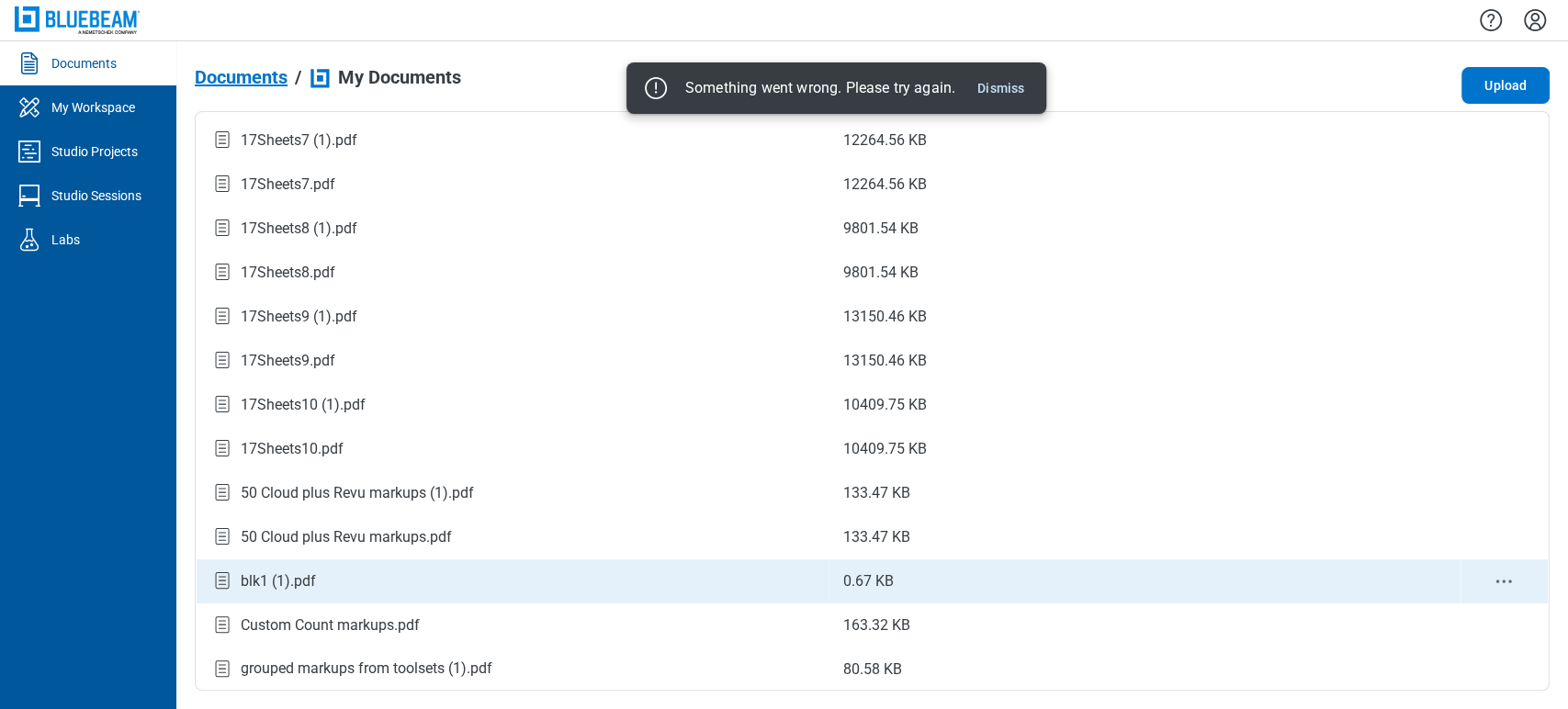
click at [324, 578] on div "blk1 (1).pdf" at bounding box center [512, 581] width 602 height 25
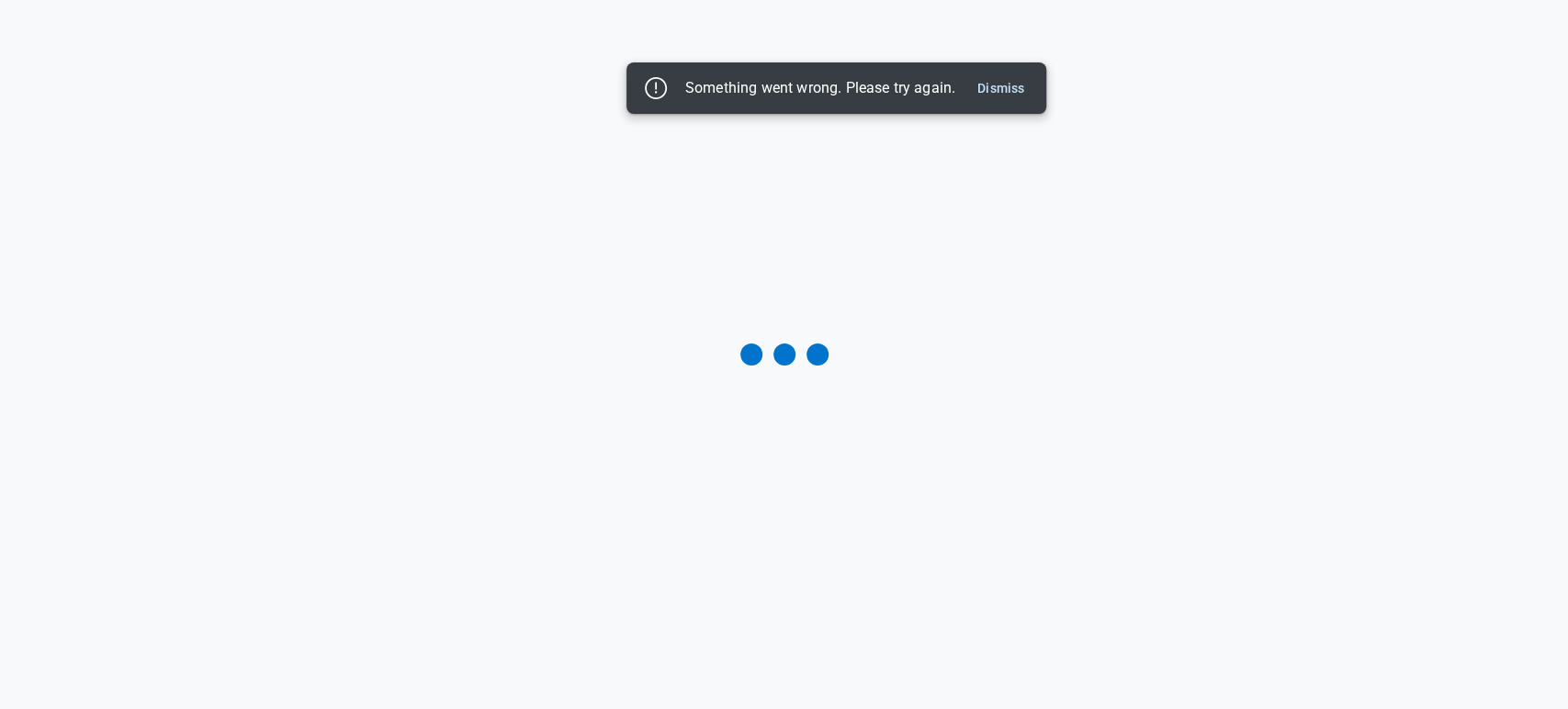
click at [991, 104] on div "Something went wrong. Please try again. Dismiss" at bounding box center [836, 88] width 420 height 51
click at [991, 86] on button "Dismiss" at bounding box center [1000, 88] width 62 height 22
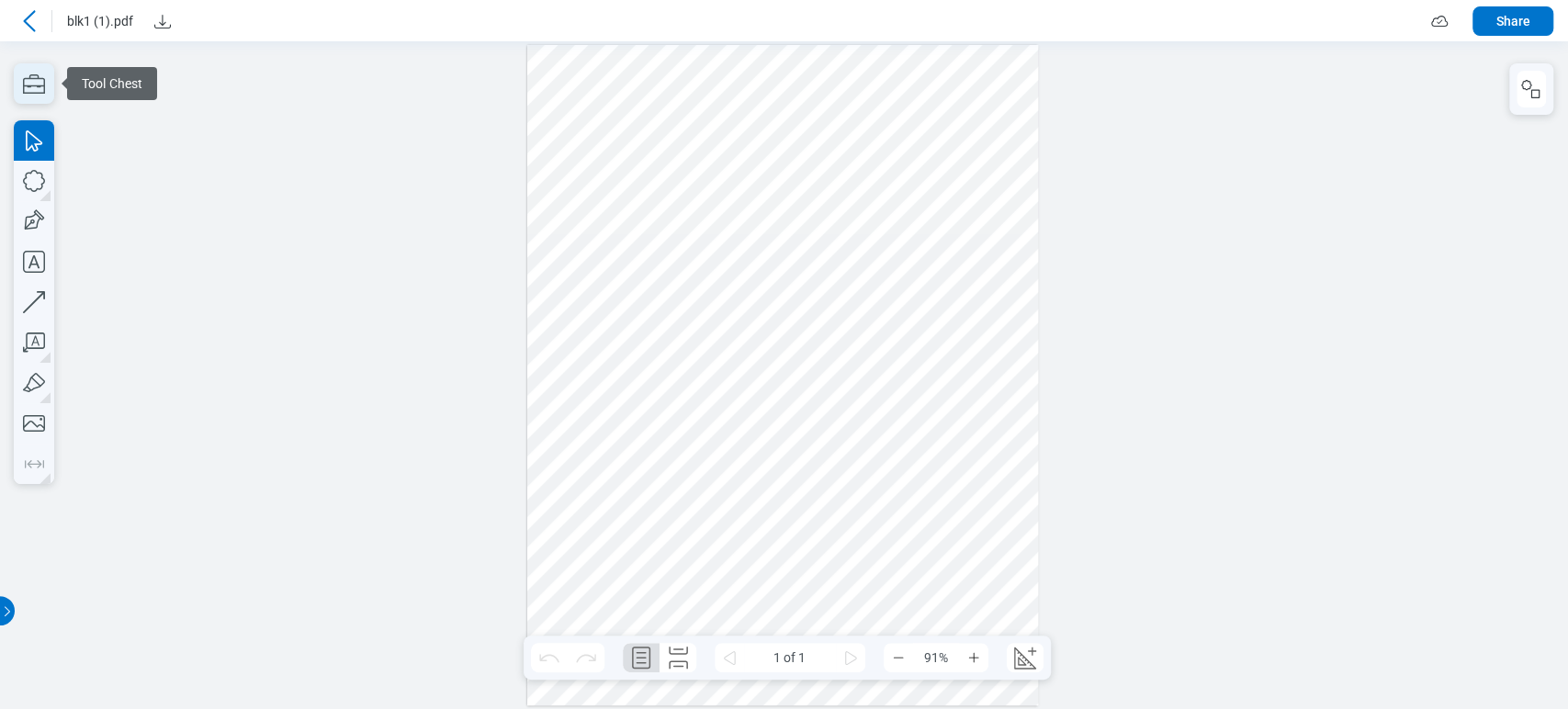
click at [41, 86] on icon "button" at bounding box center [33, 83] width 40 height 40
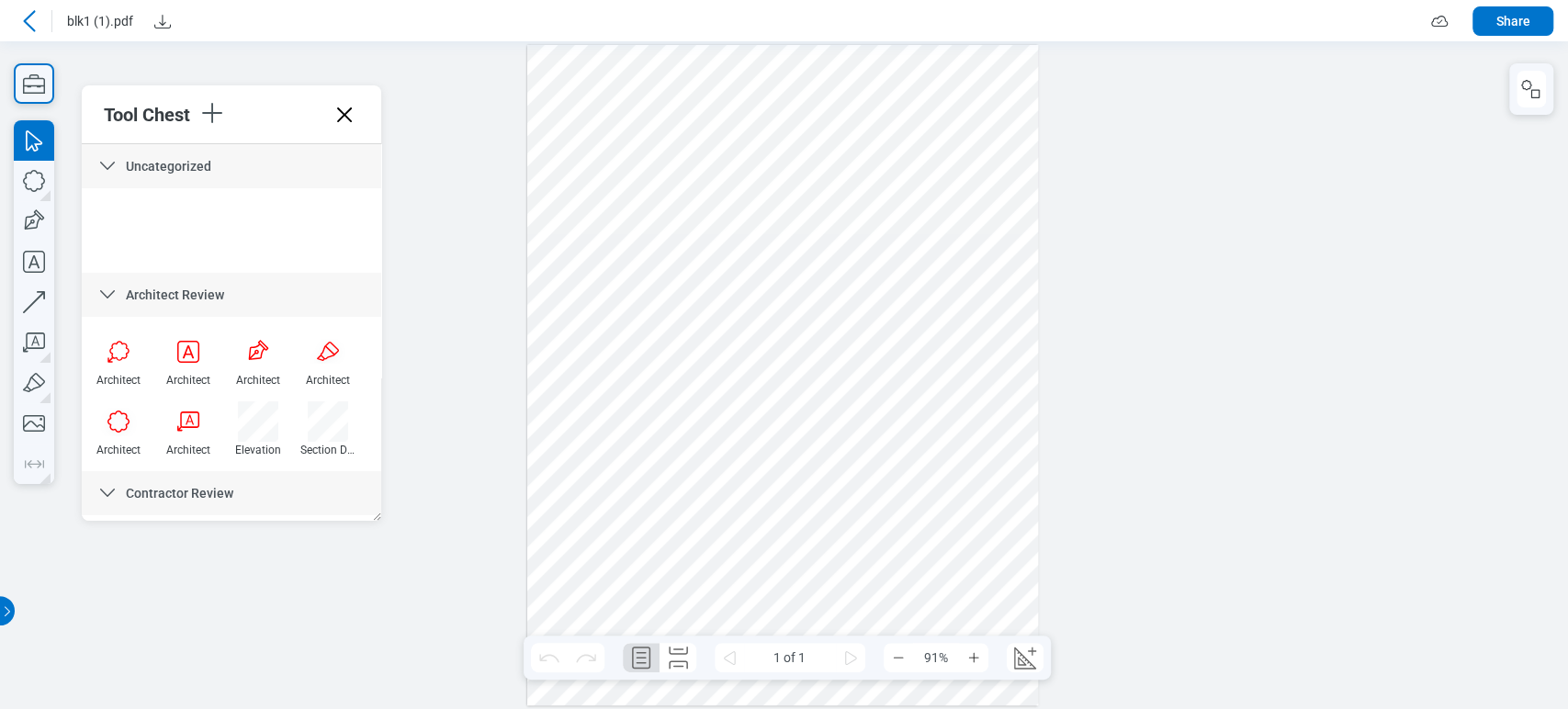
click at [38, 22] on icon at bounding box center [29, 21] width 22 height 22
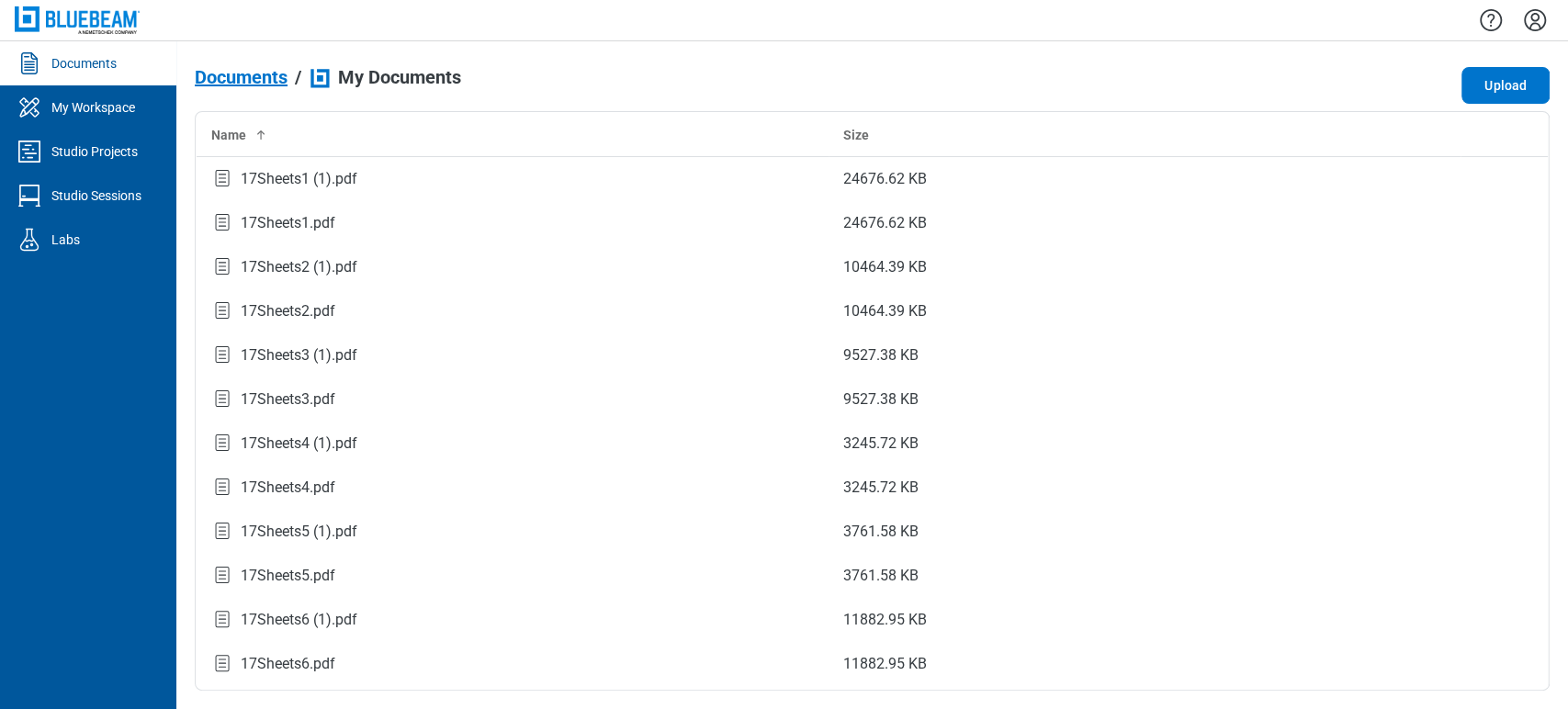
click at [1536, 26] on icon "Settings" at bounding box center [1535, 21] width 29 height 29
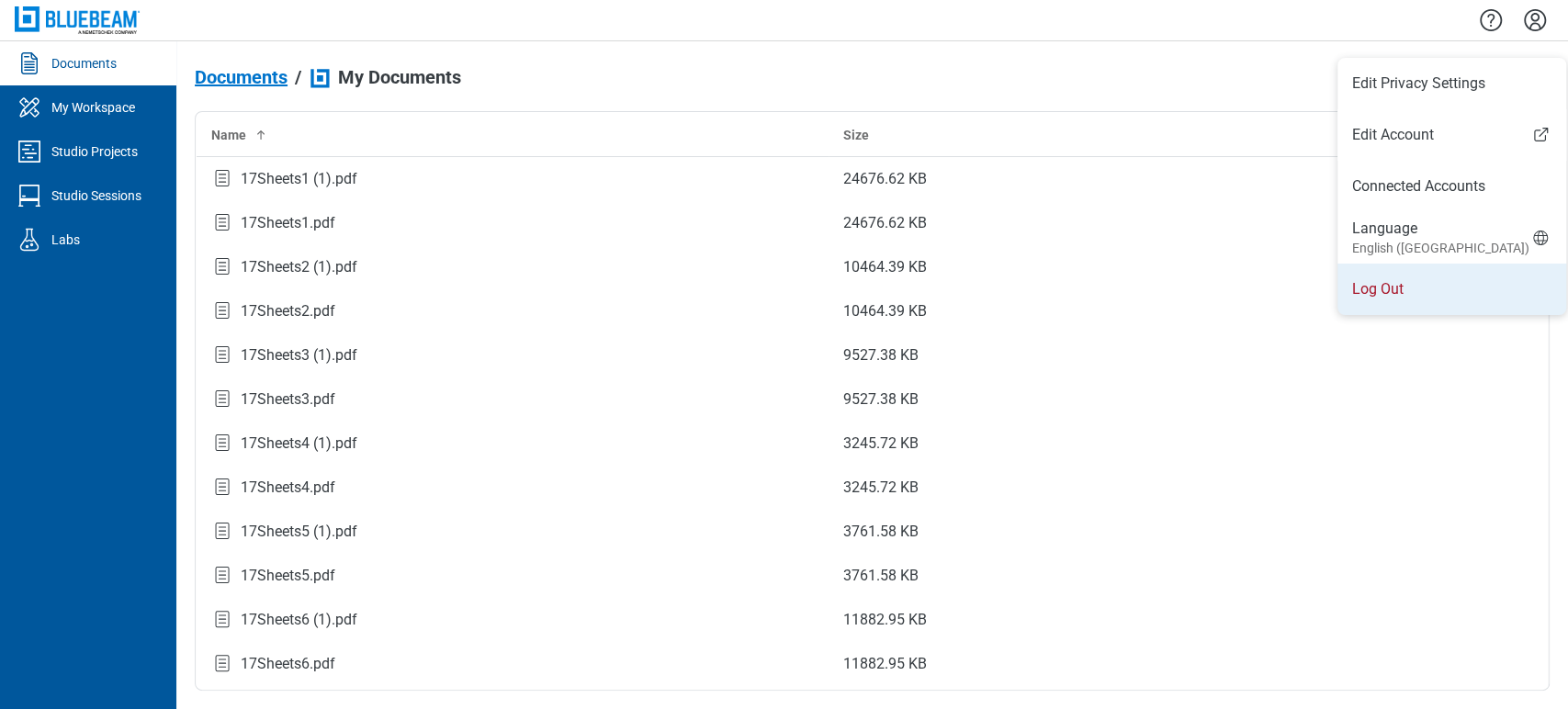
click at [1397, 296] on li "Log Out" at bounding box center [1451, 289] width 228 height 51
